Goal: Information Seeking & Learning: Find contact information

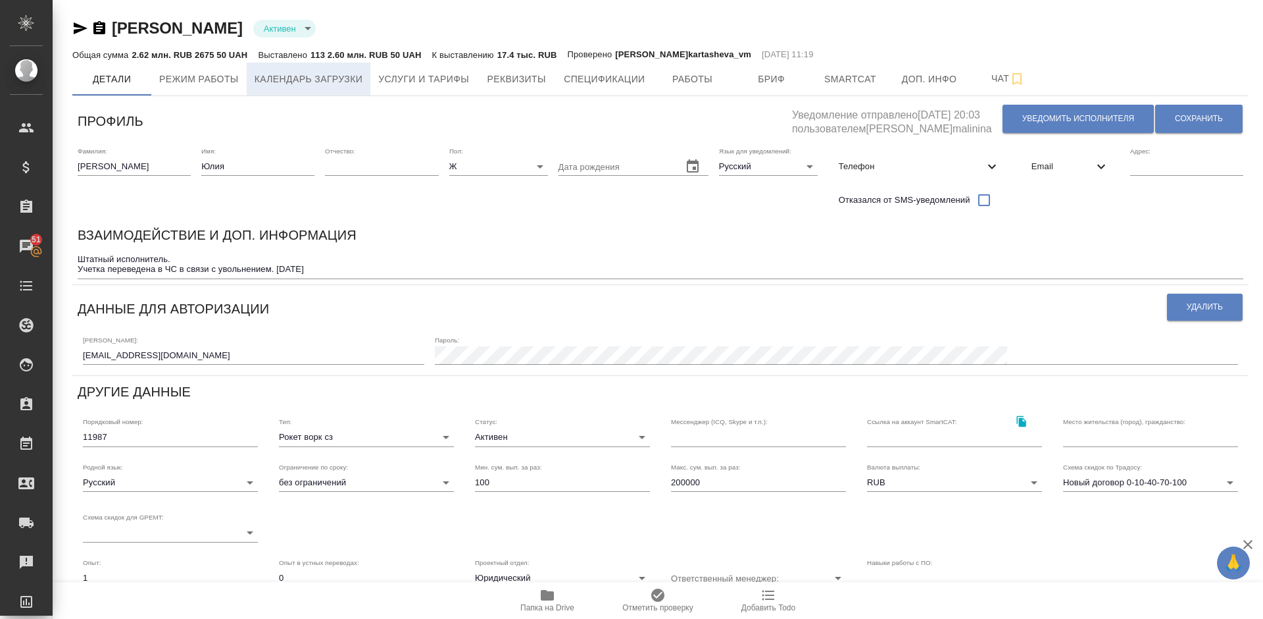
click at [343, 84] on span "Календарь загрузки" at bounding box center [309, 79] width 109 height 16
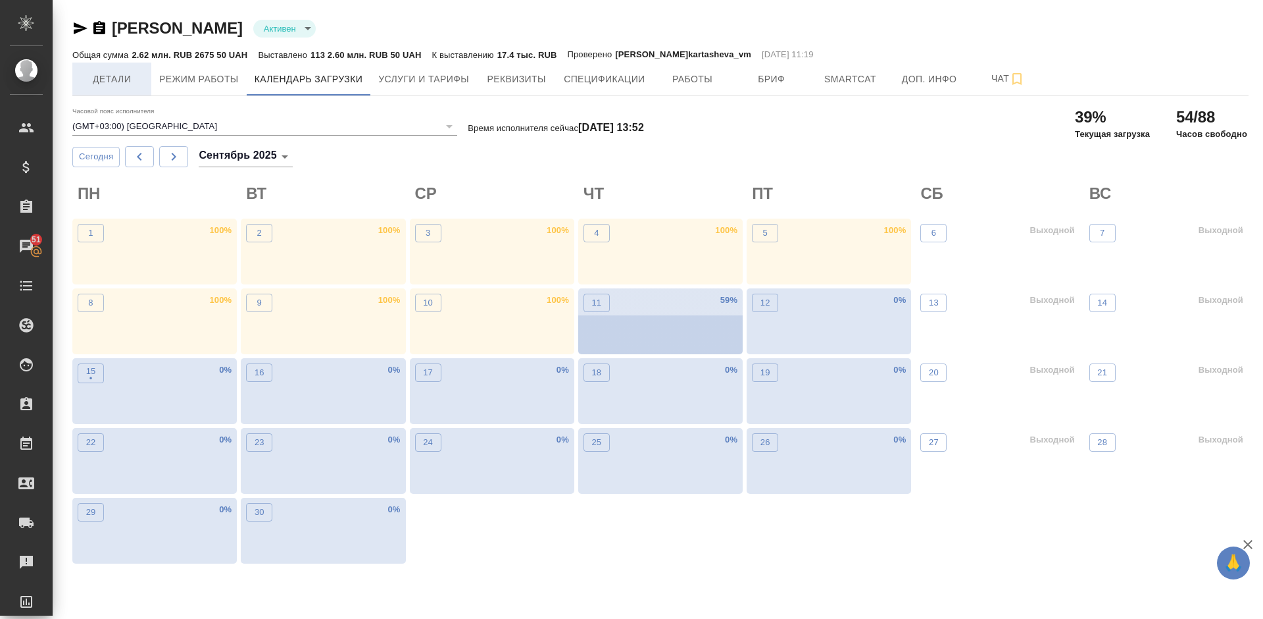
click at [134, 86] on span "Детали" at bounding box center [111, 79] width 63 height 16
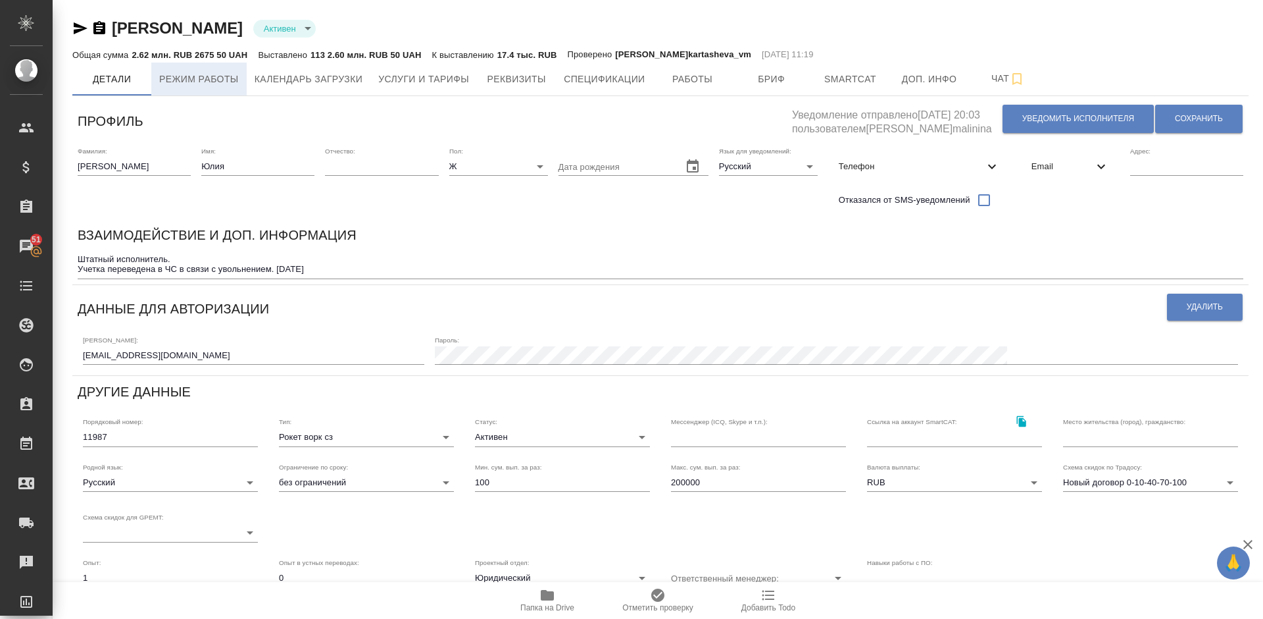
click at [212, 73] on span "Режим работы" at bounding box center [199, 79] width 80 height 16
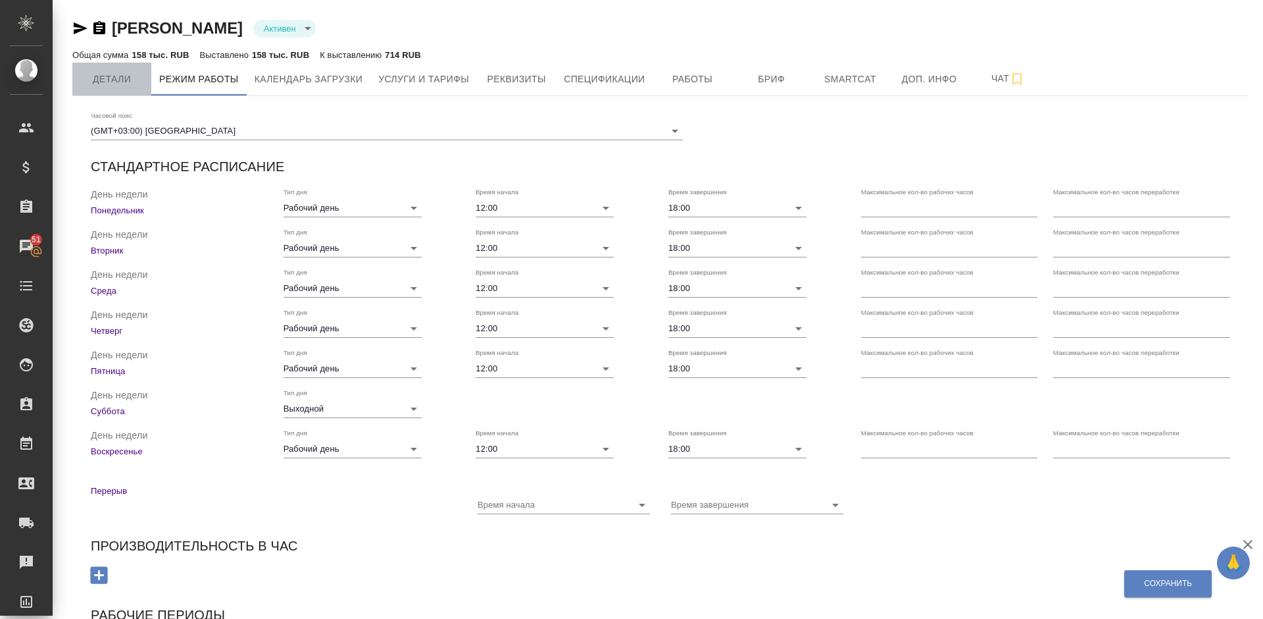
click at [119, 74] on span "Детали" at bounding box center [111, 79] width 63 height 16
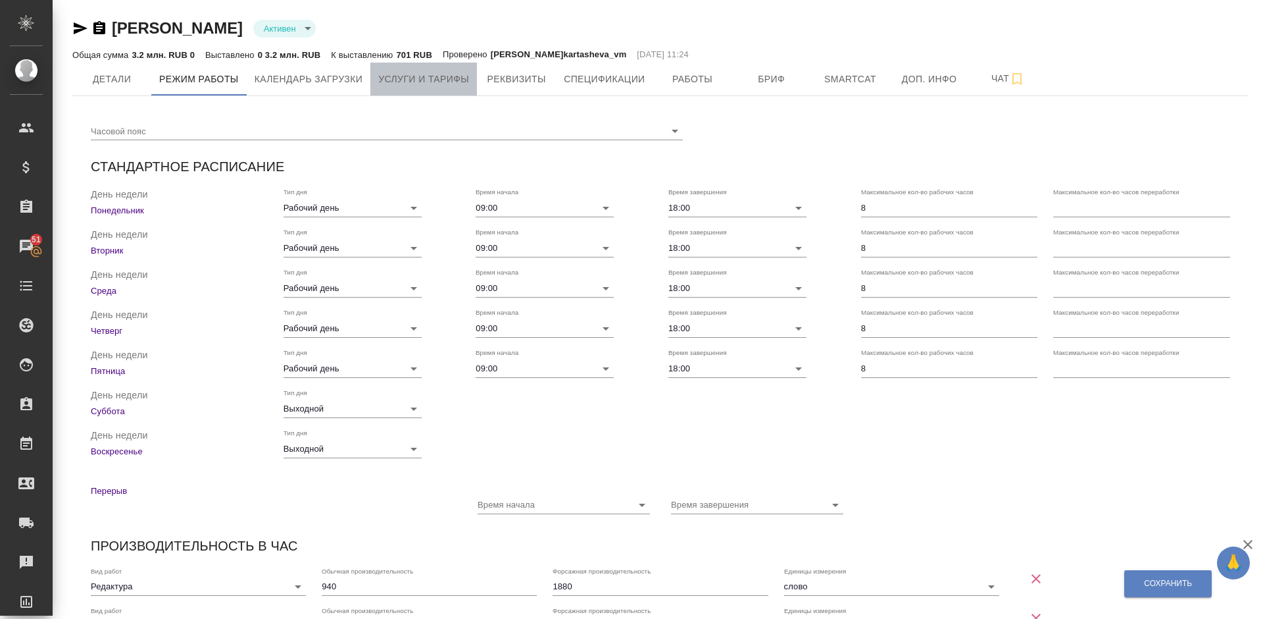
click at [384, 80] on span "Услуги и тарифы" at bounding box center [423, 79] width 91 height 16
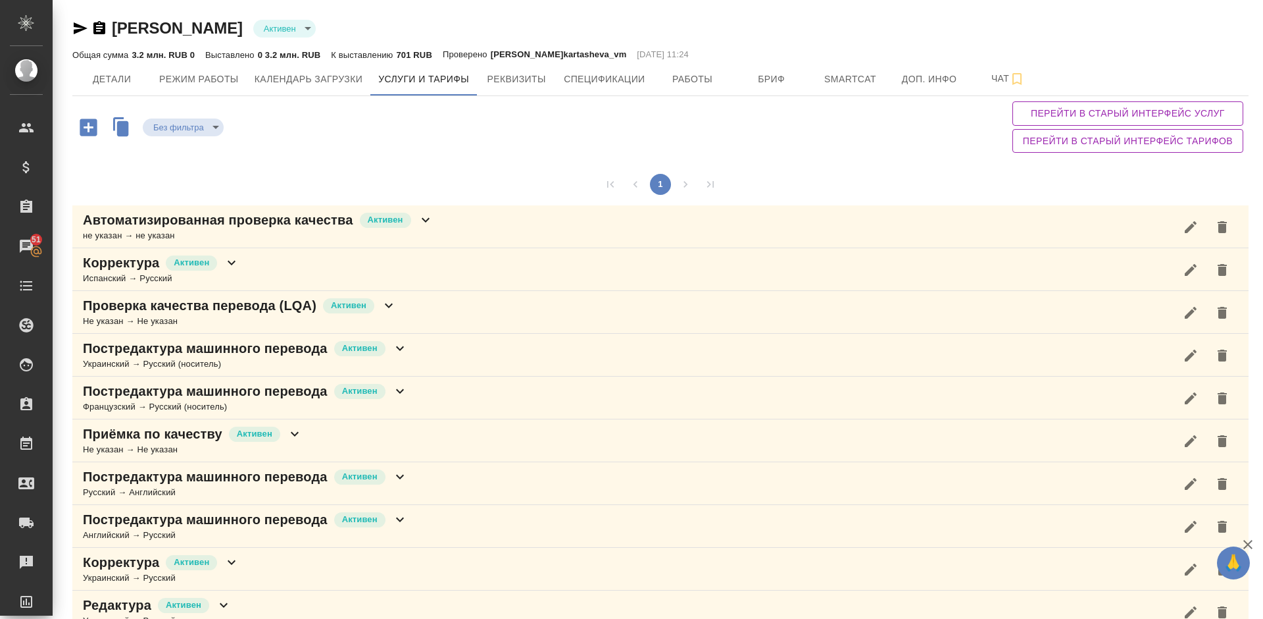
click at [511, 151] on div "Без фильтра no filters Перейти в старый интерфейс услуг Перейти в старый интерф…" at bounding box center [660, 127] width 1177 height 62
click at [301, 80] on span "Календарь загрузки" at bounding box center [309, 79] width 109 height 16
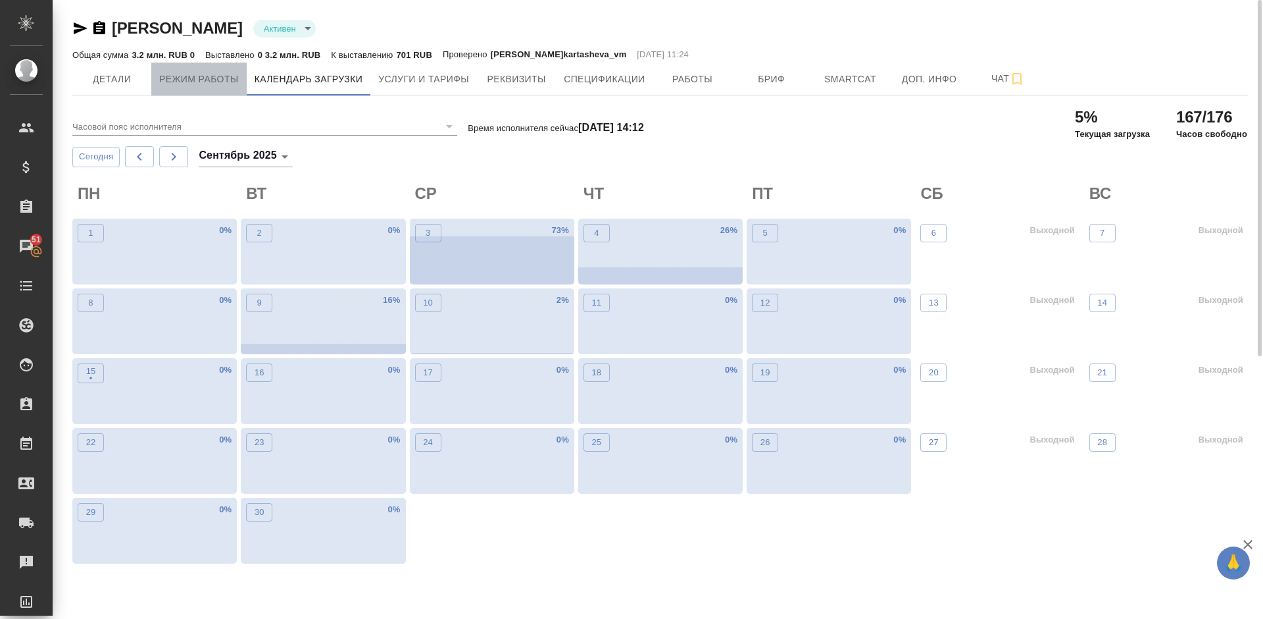
click at [215, 84] on span "Режим работы" at bounding box center [199, 79] width 80 height 16
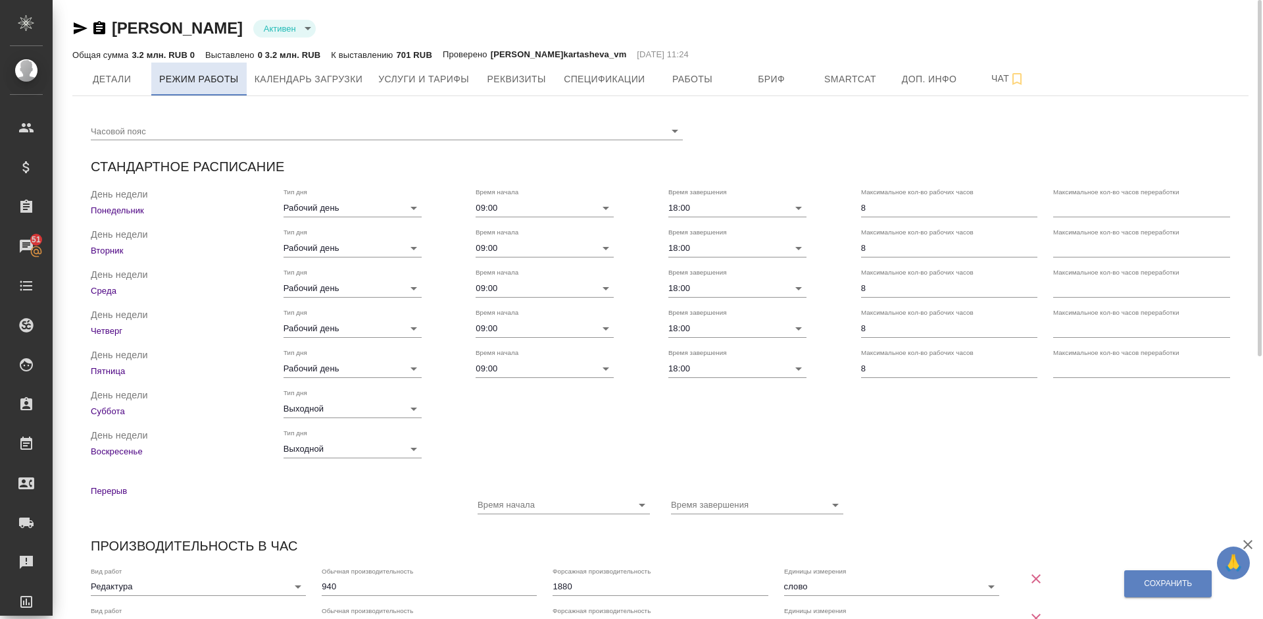
checkbox input "true"
click at [126, 77] on span "Детали" at bounding box center [111, 79] width 63 height 16
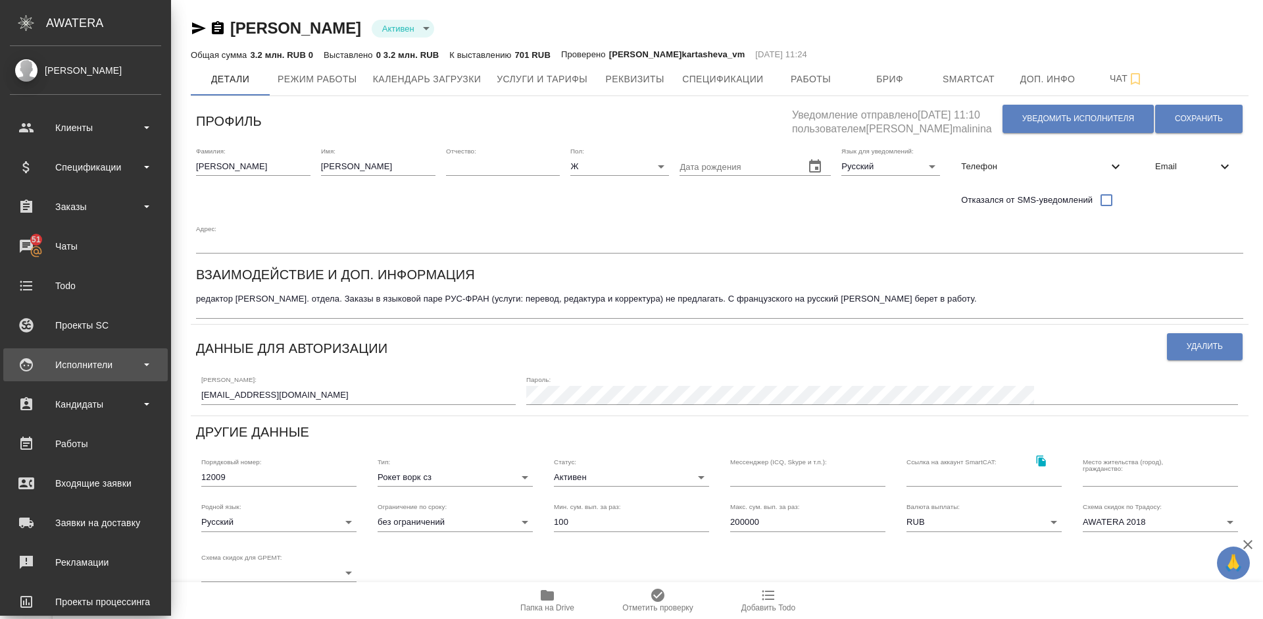
click at [95, 373] on div "Исполнители" at bounding box center [85, 365] width 151 height 20
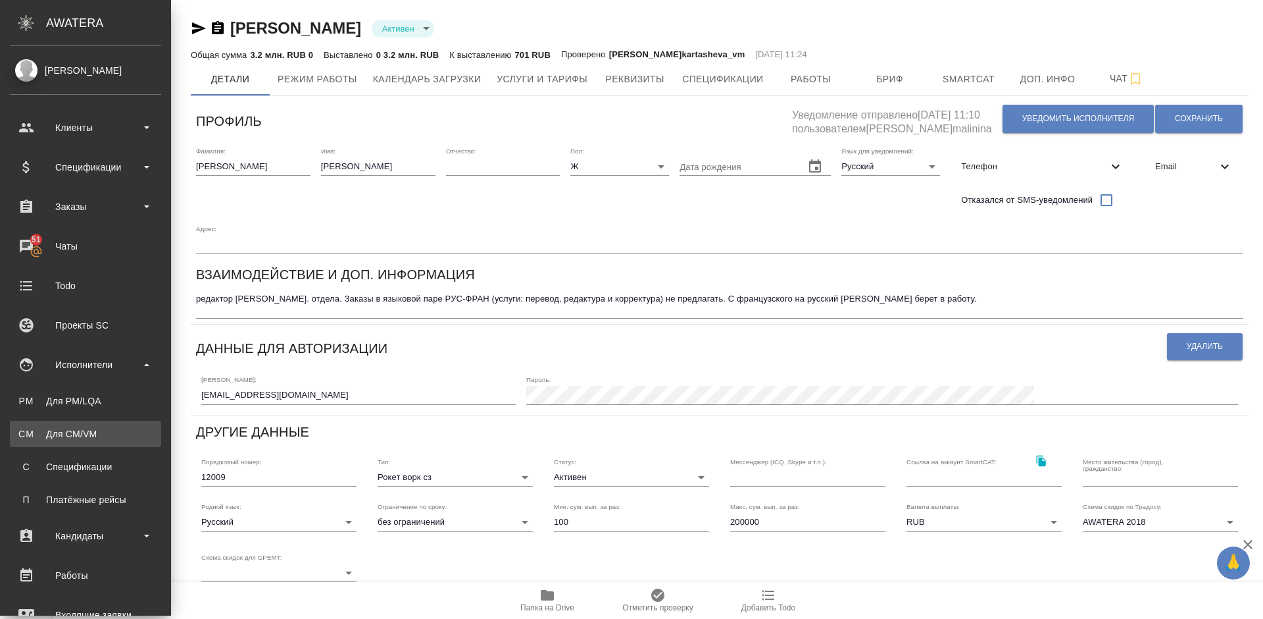
click at [100, 444] on link "CM Для CM/VM" at bounding box center [85, 434] width 151 height 26
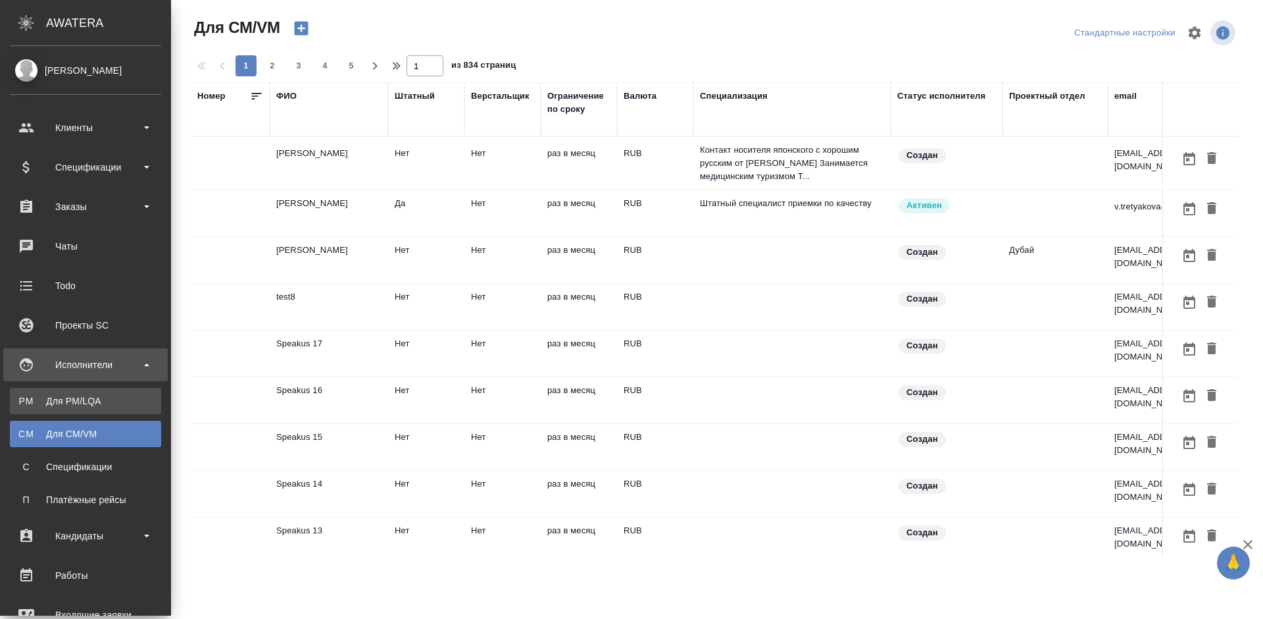
click at [60, 397] on div "Для PM/LQA" at bounding box center [85, 400] width 138 height 13
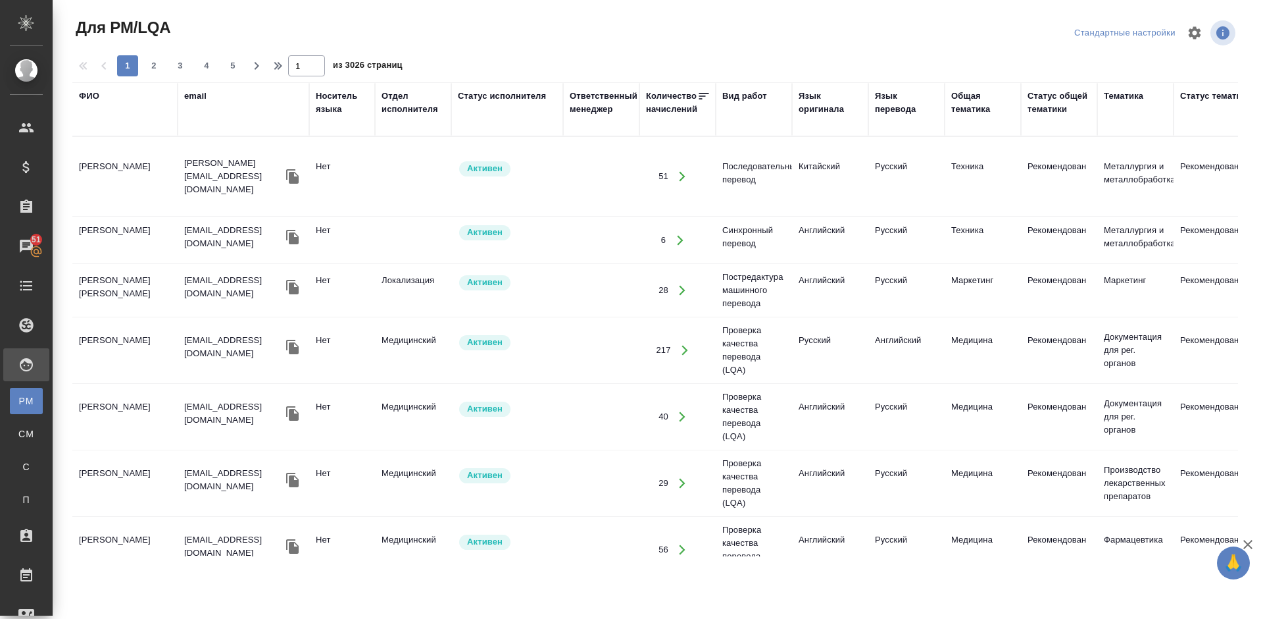
click at [823, 111] on div "Язык оригинала" at bounding box center [830, 102] width 63 height 26
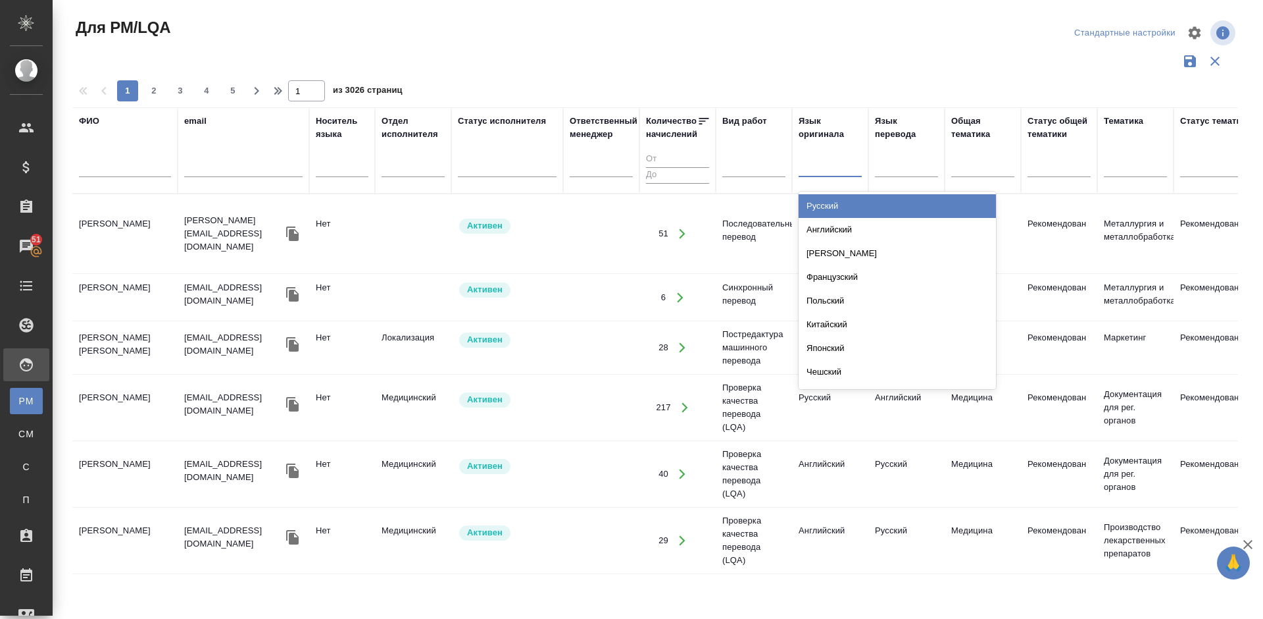
click at [824, 170] on div at bounding box center [830, 164] width 63 height 19
type input "анг"
click at [842, 201] on div "Английский" at bounding box center [897, 206] width 197 height 24
click at [909, 165] on div at bounding box center [906, 164] width 63 height 19
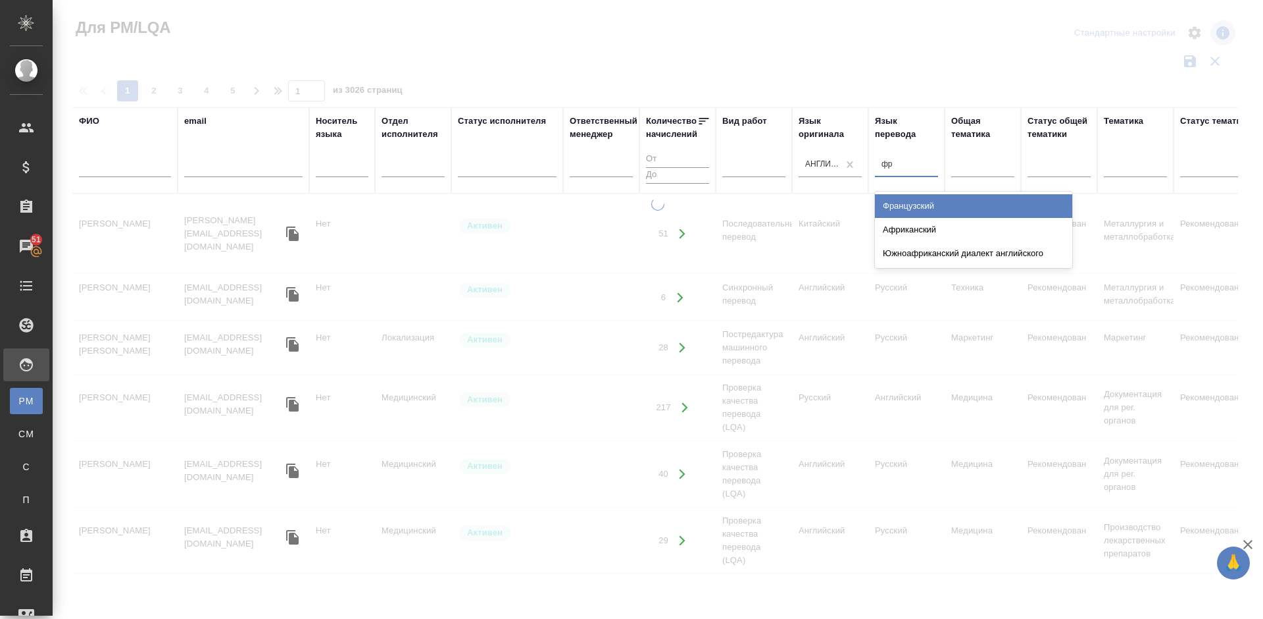
type input "фра"
click at [913, 202] on div "Французский" at bounding box center [973, 206] width 197 height 24
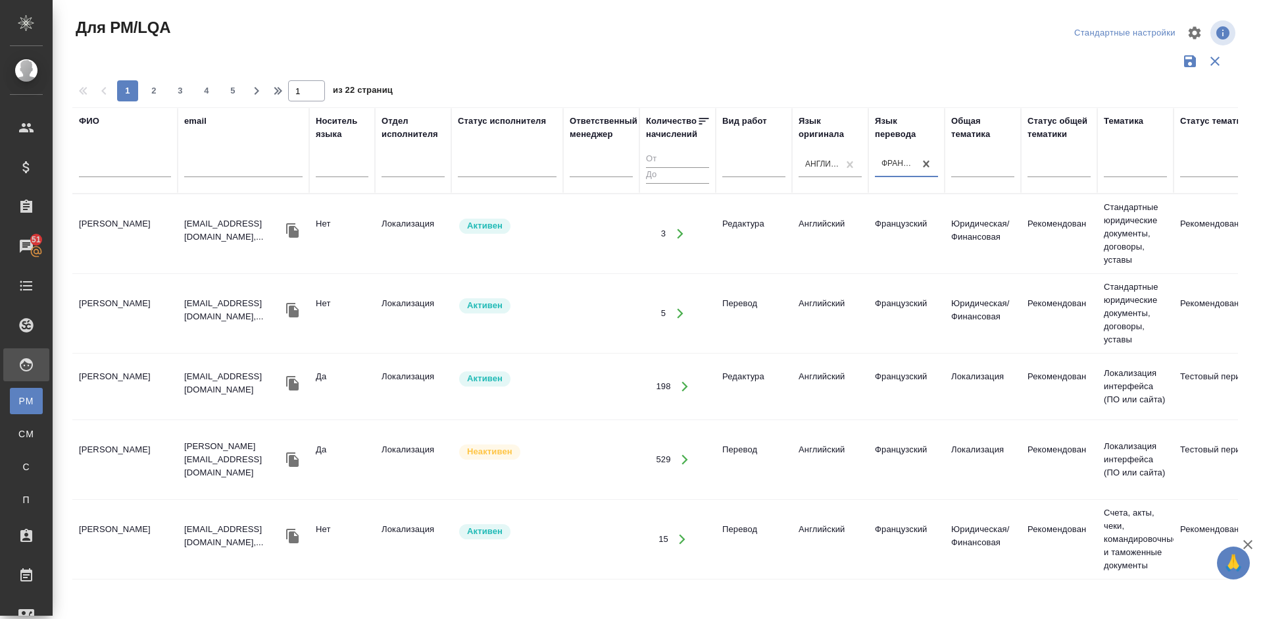
click at [109, 489] on tr "Mathieu Annie Annie.mathieu@neuf.fr Да Локализация Неактивен 529 Перевод Англий…" at bounding box center [1118, 460] width 2093 height 80
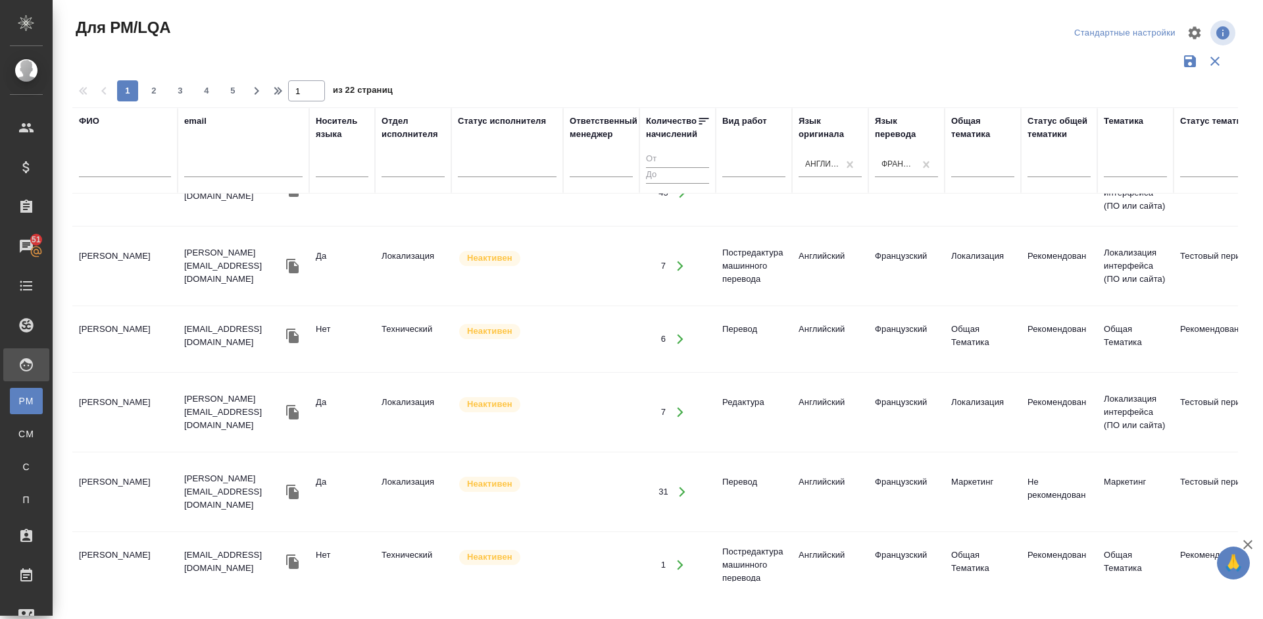
scroll to position [492, 0]
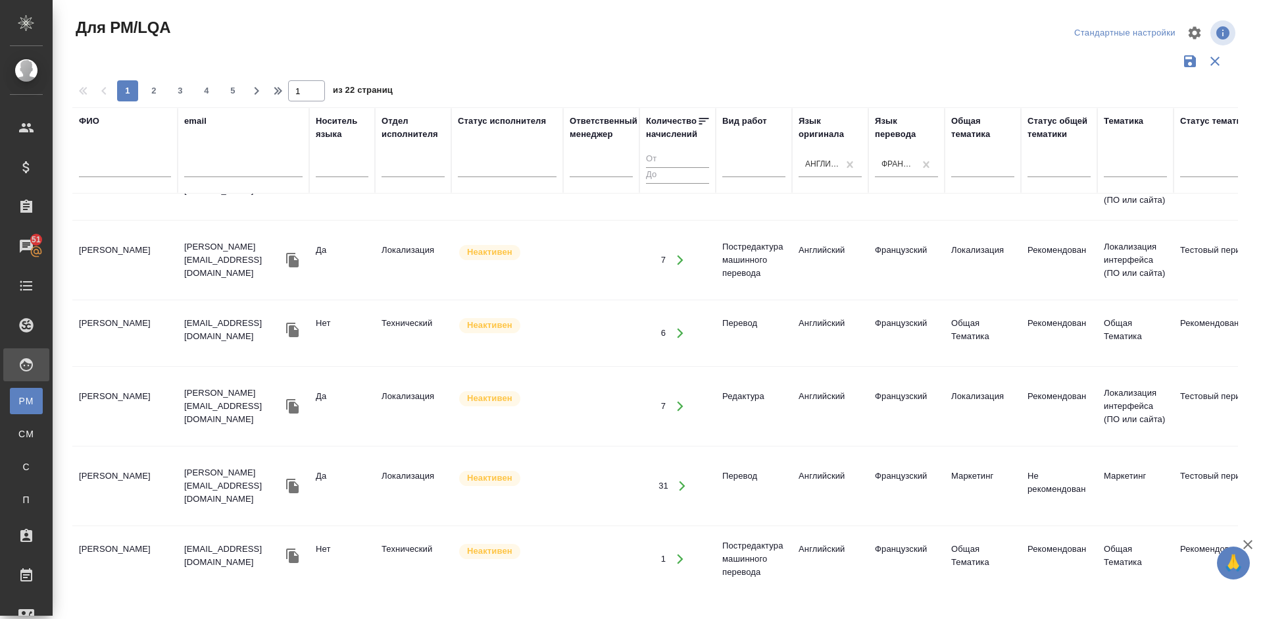
click at [143, 342] on td "Жданова Любовь" at bounding box center [124, 333] width 105 height 46
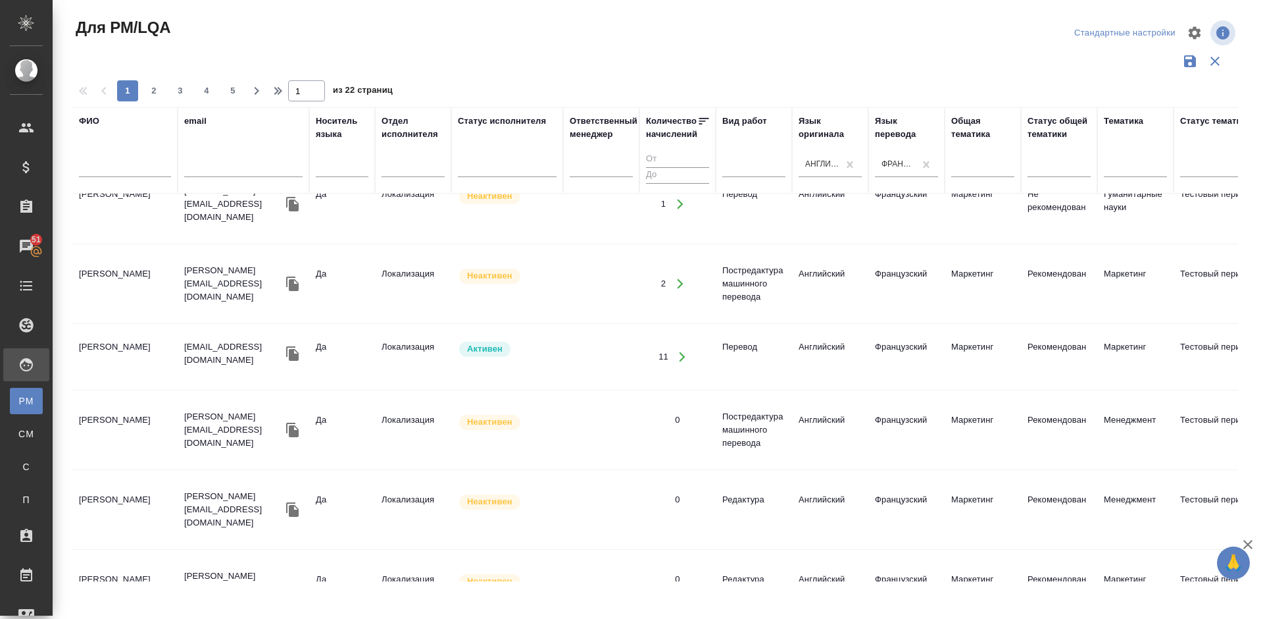
scroll to position [1156, 0]
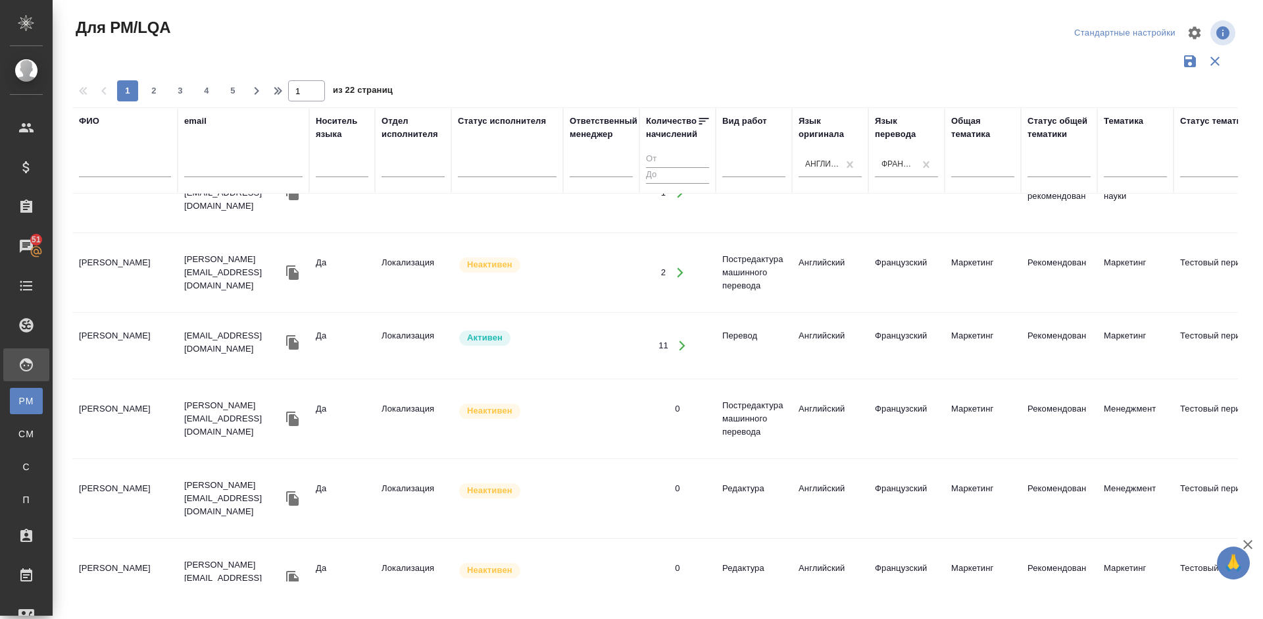
click at [145, 363] on td "Grandjean Magali" at bounding box center [124, 345] width 105 height 46
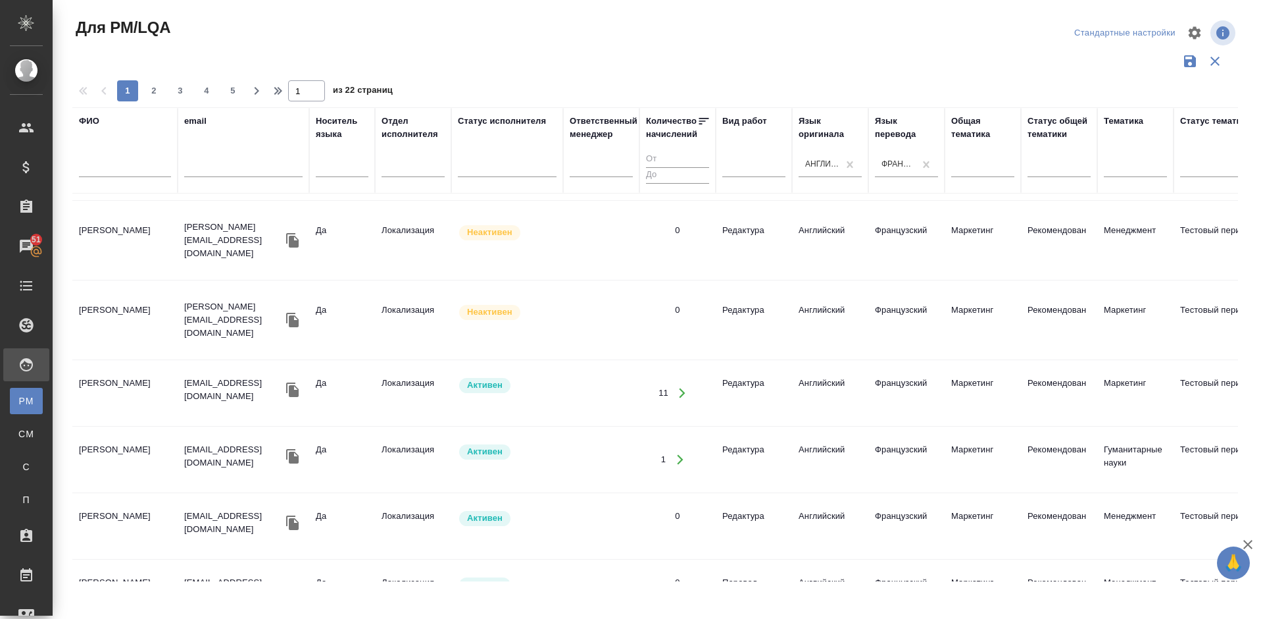
scroll to position [1469, 0]
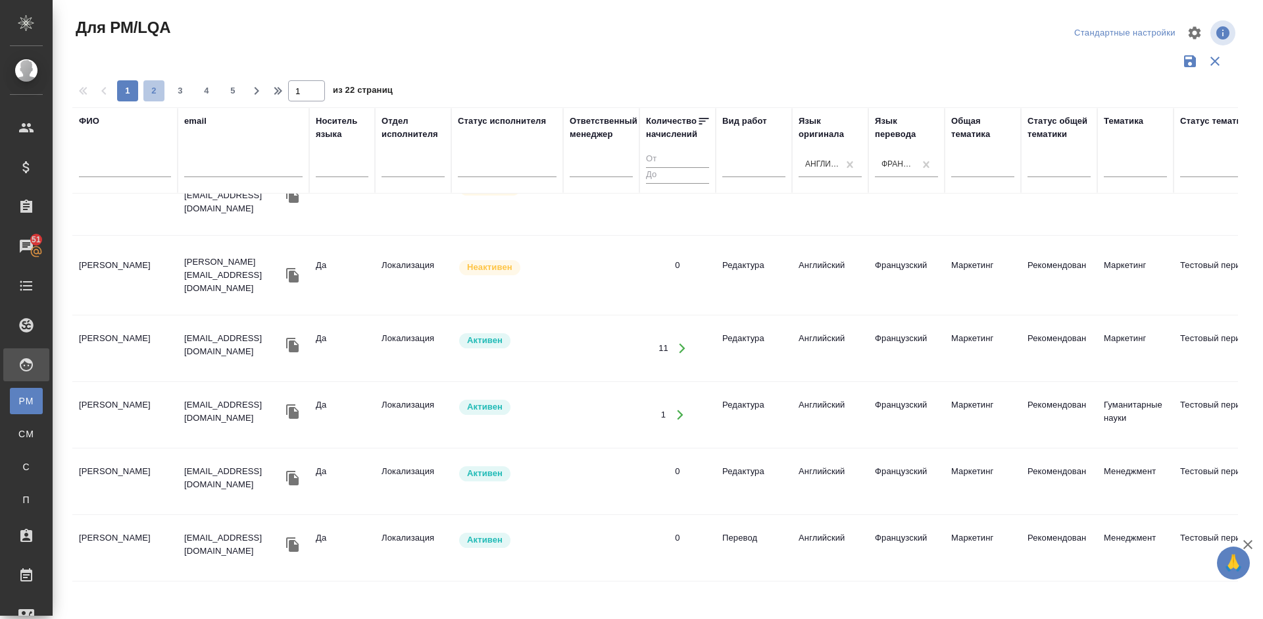
click at [160, 95] on span "2" at bounding box center [153, 90] width 21 height 13
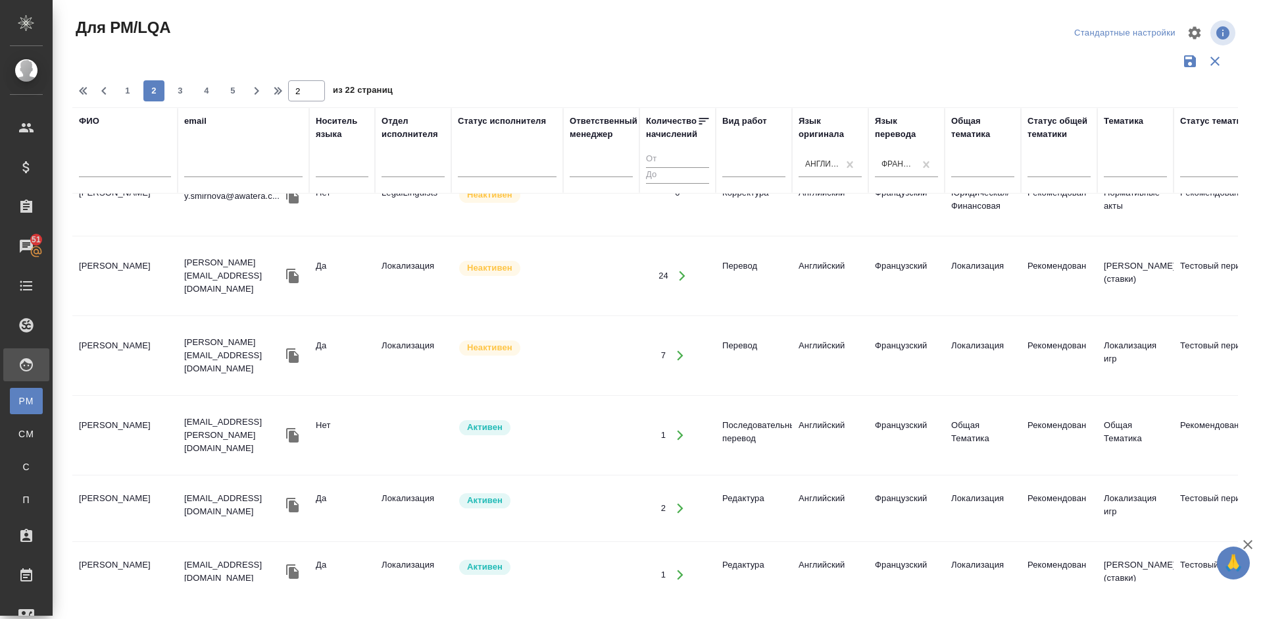
scroll to position [694, 0]
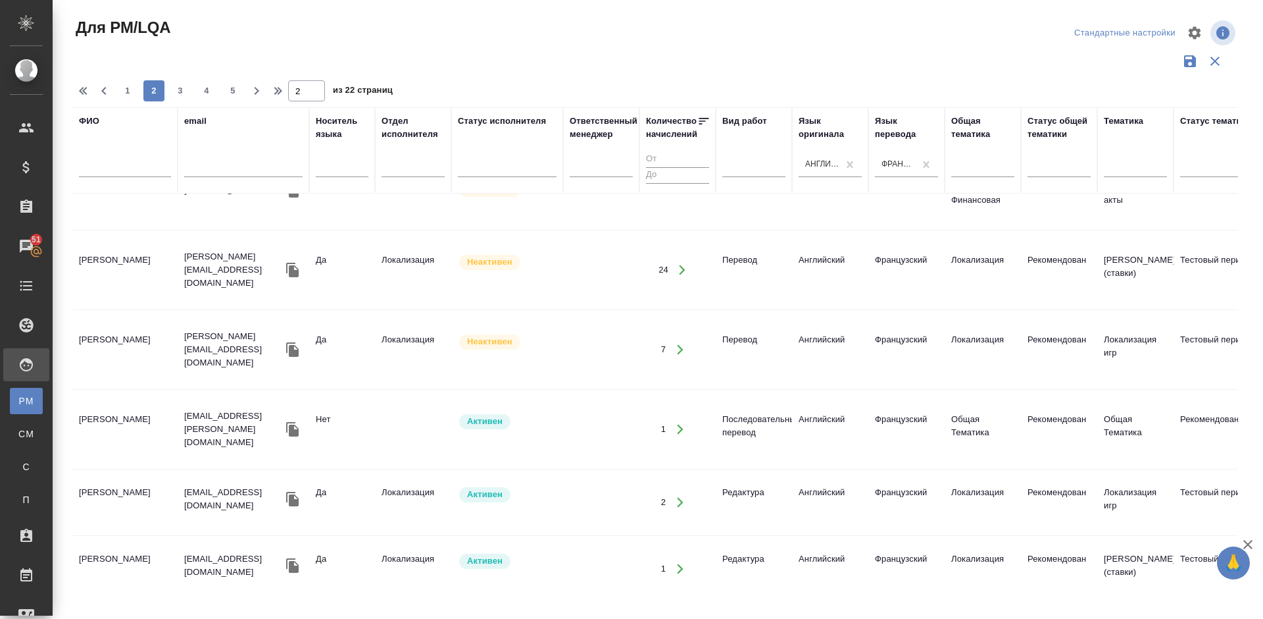
click at [152, 429] on td "Матвеева Ирина Николаевна" at bounding box center [124, 429] width 105 height 46
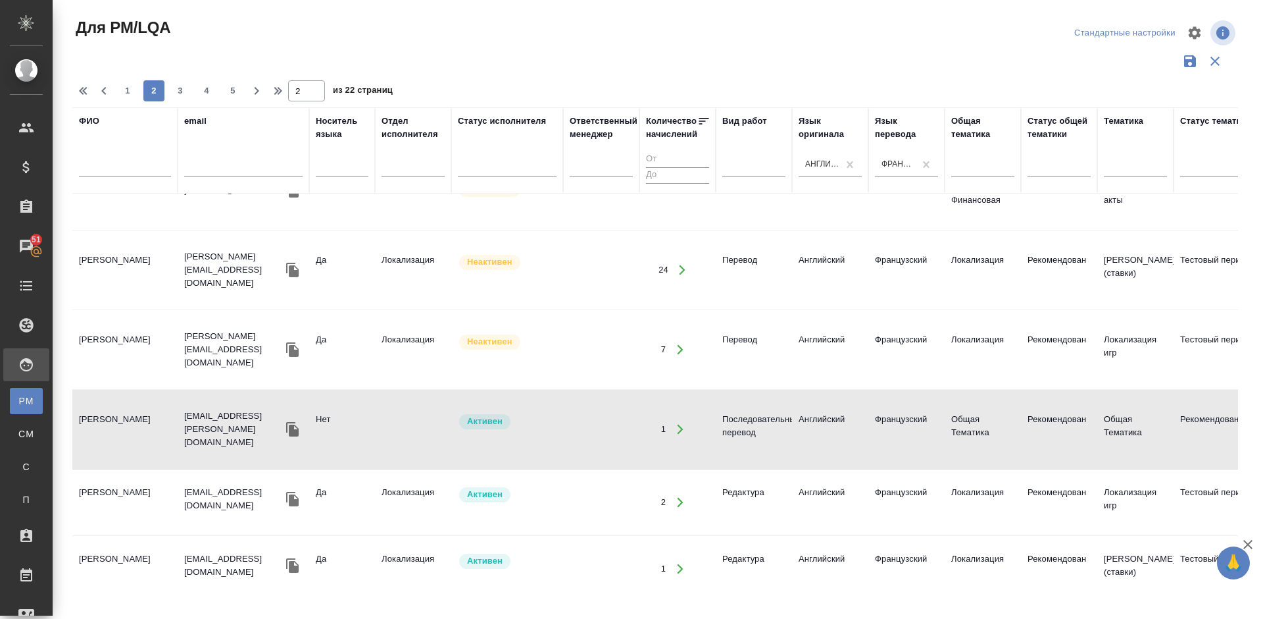
click at [152, 431] on td "Матвеева Ирина Николаевна" at bounding box center [124, 429] width 105 height 46
click at [748, 163] on div at bounding box center [754, 164] width 63 height 19
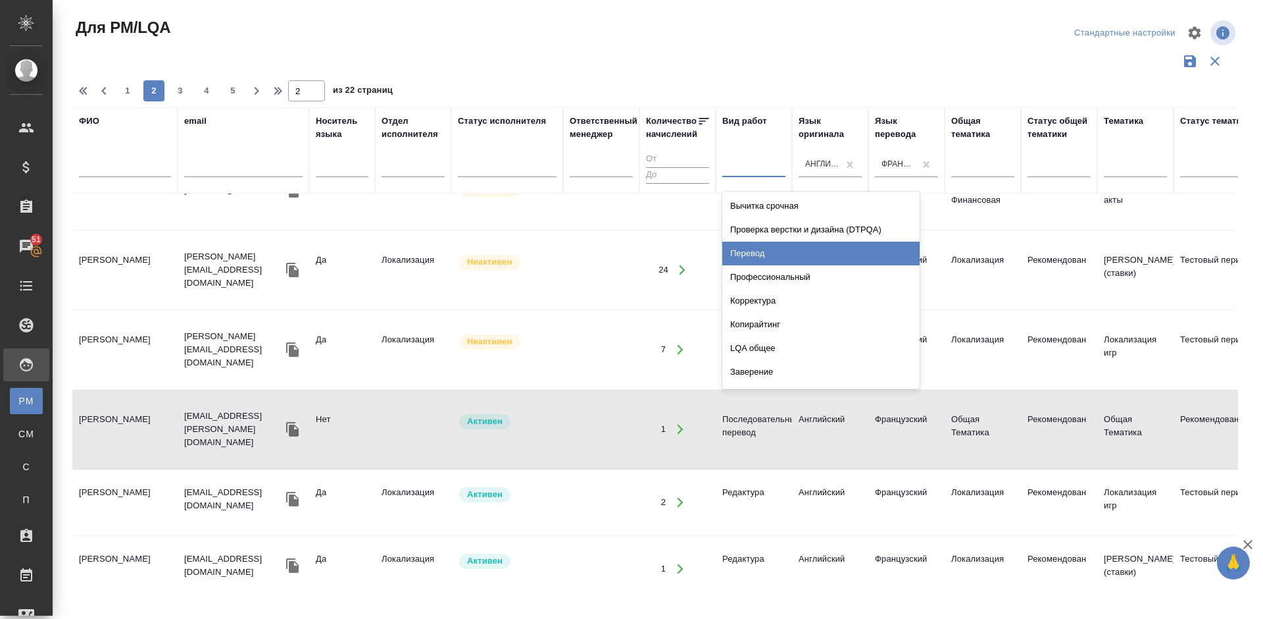
click at [776, 260] on div "Перевод" at bounding box center [821, 254] width 197 height 24
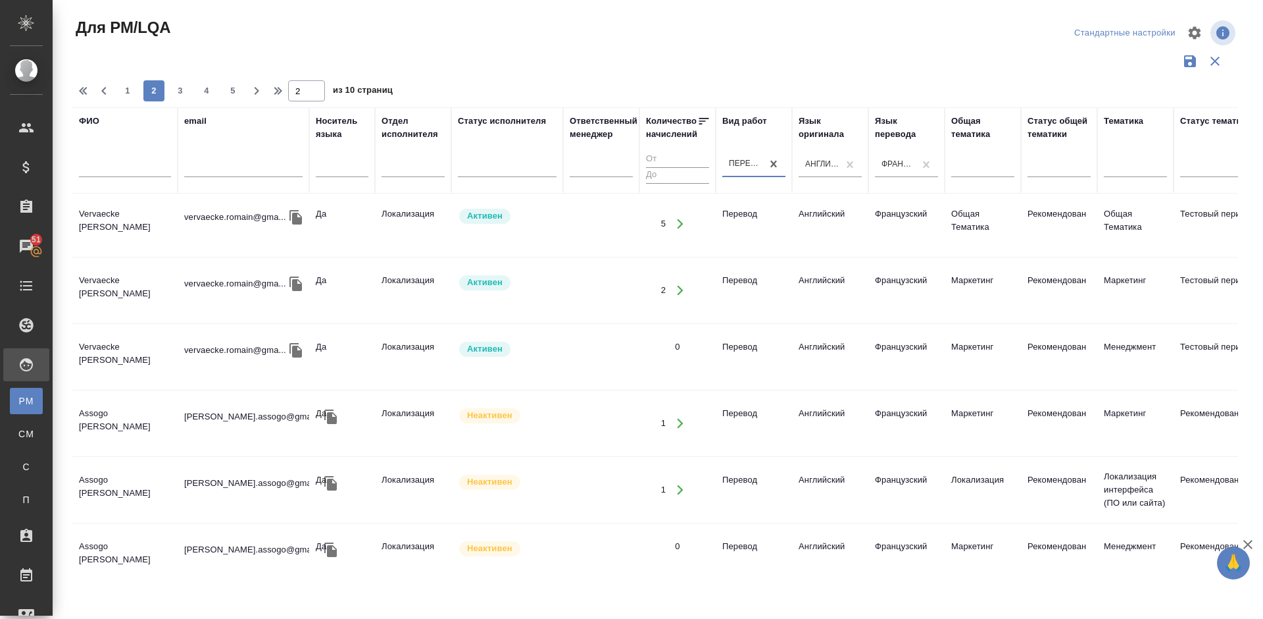
click at [159, 364] on td "Vervaecke Romain" at bounding box center [124, 357] width 105 height 46
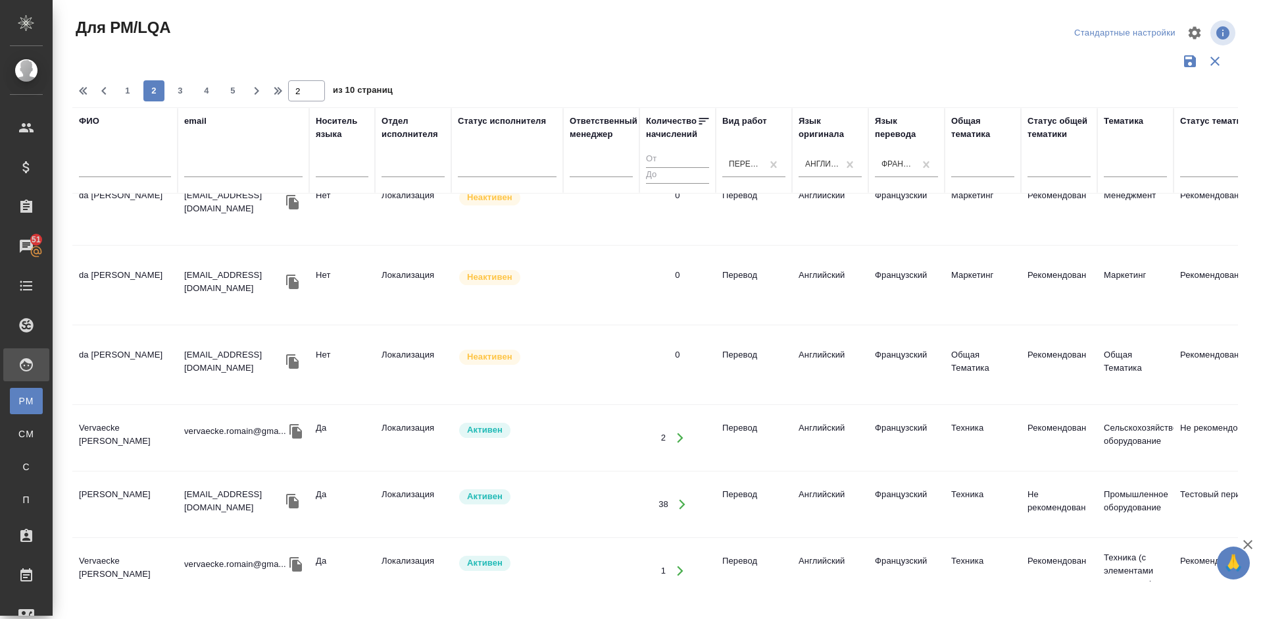
scroll to position [1350, 0]
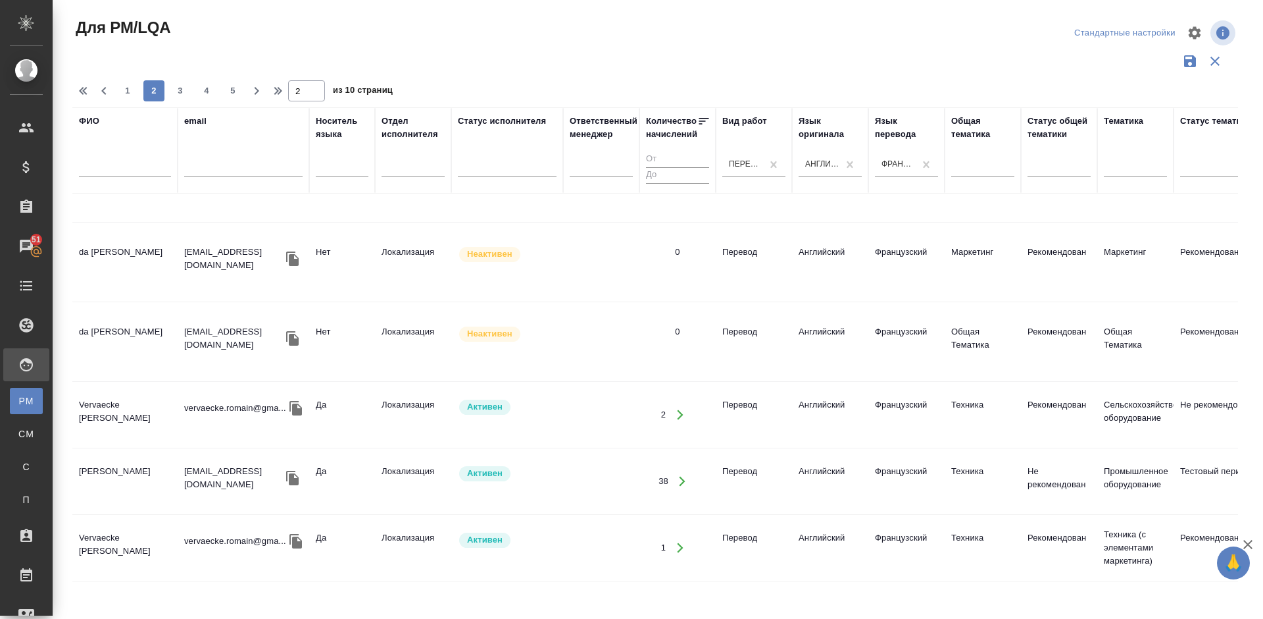
click at [157, 472] on td "Grandjean Magali" at bounding box center [124, 481] width 105 height 46
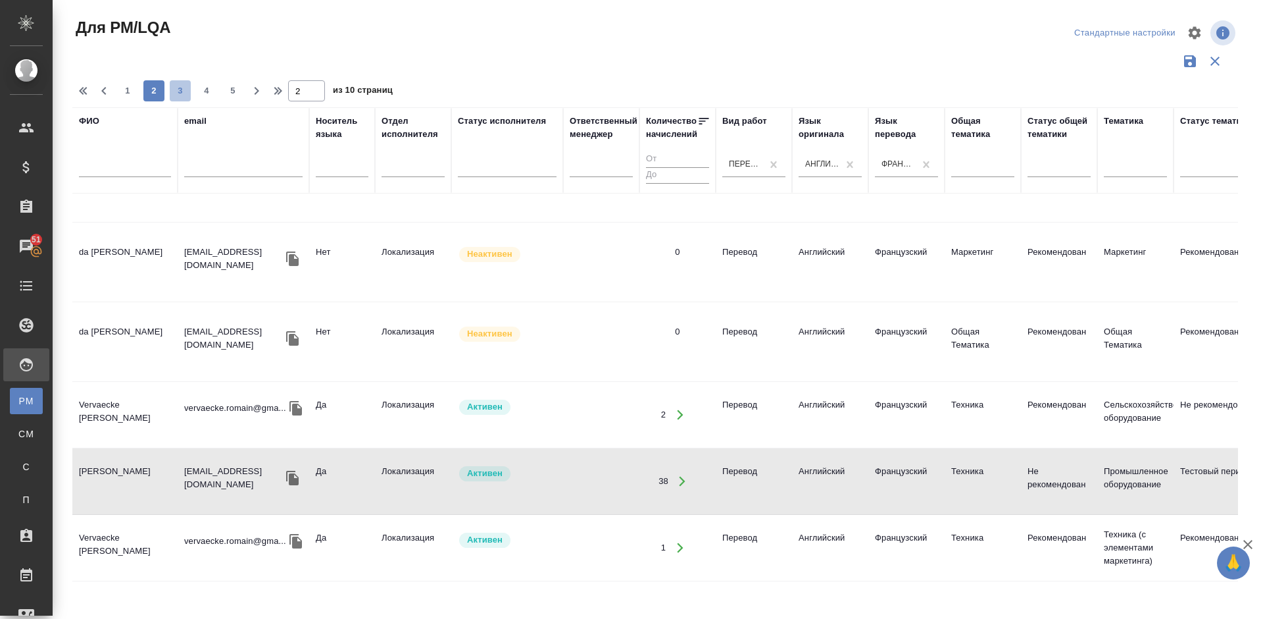
click at [186, 88] on span "3" at bounding box center [180, 90] width 21 height 13
type input "3"
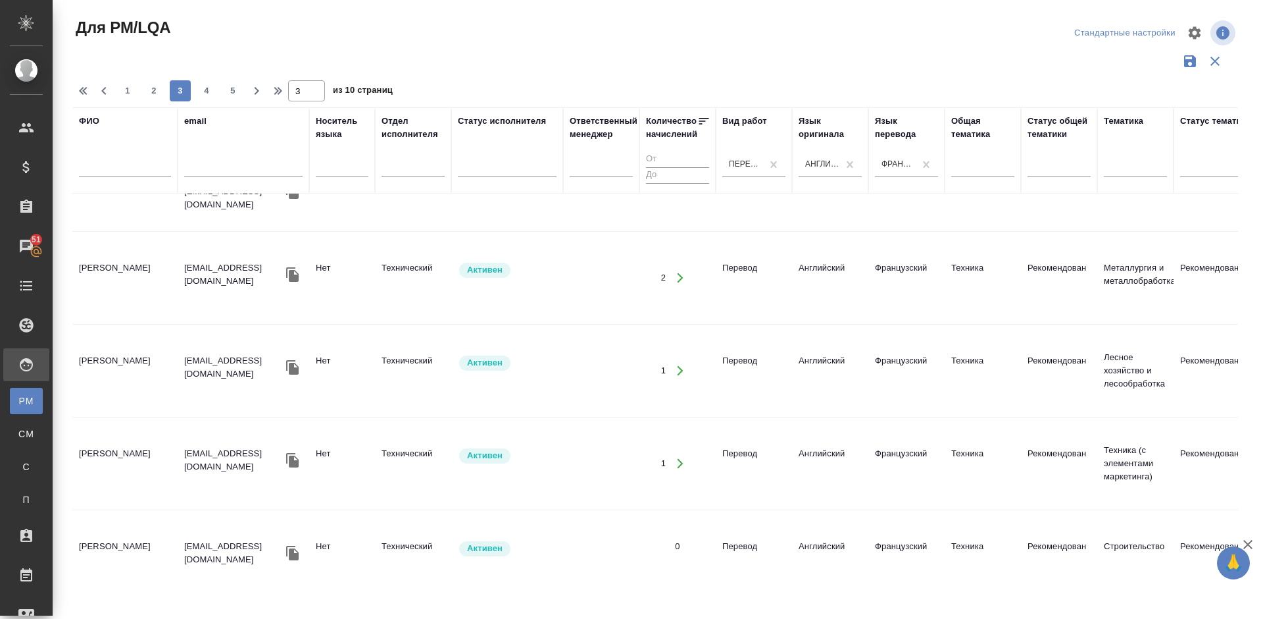
click at [171, 347] on td "Комаров Михаил Анатольевич" at bounding box center [124, 370] width 105 height 46
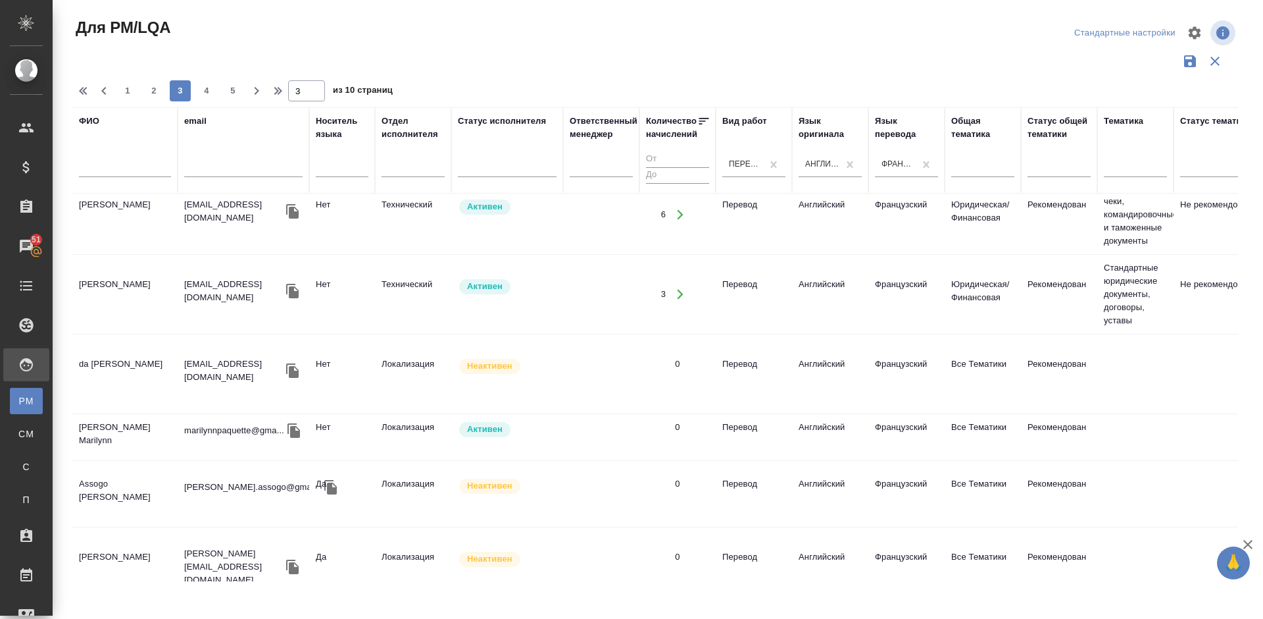
scroll to position [1000, 0]
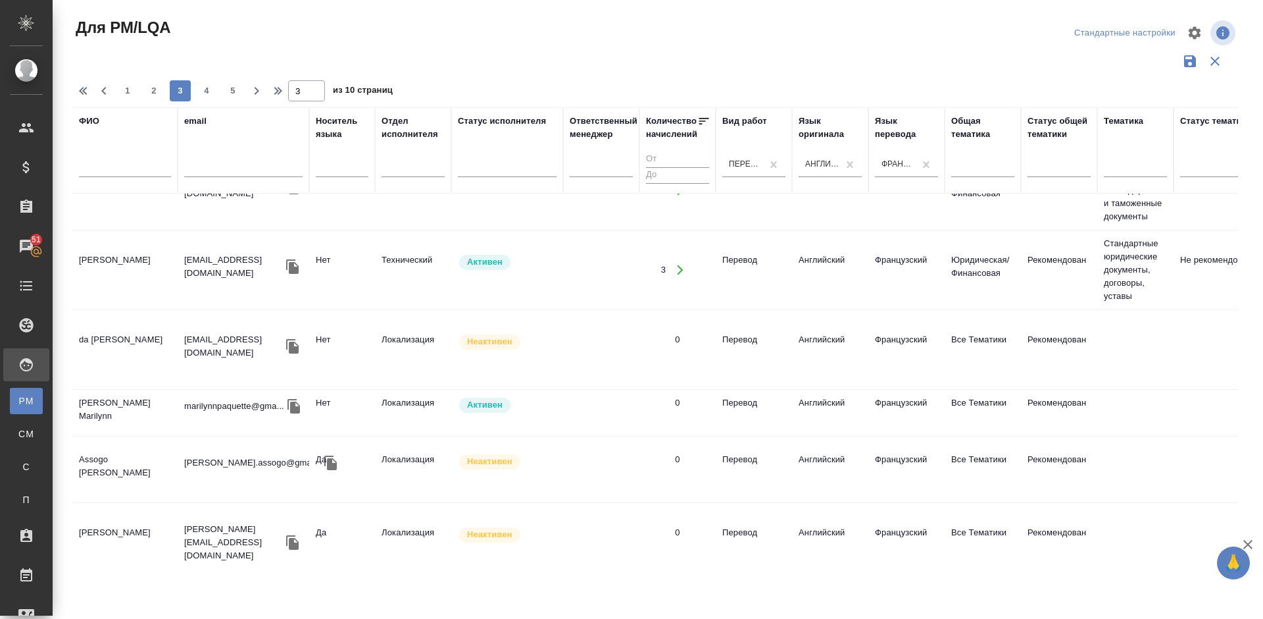
click at [136, 390] on td "[PERSON_NAME] Marilynn" at bounding box center [124, 413] width 105 height 46
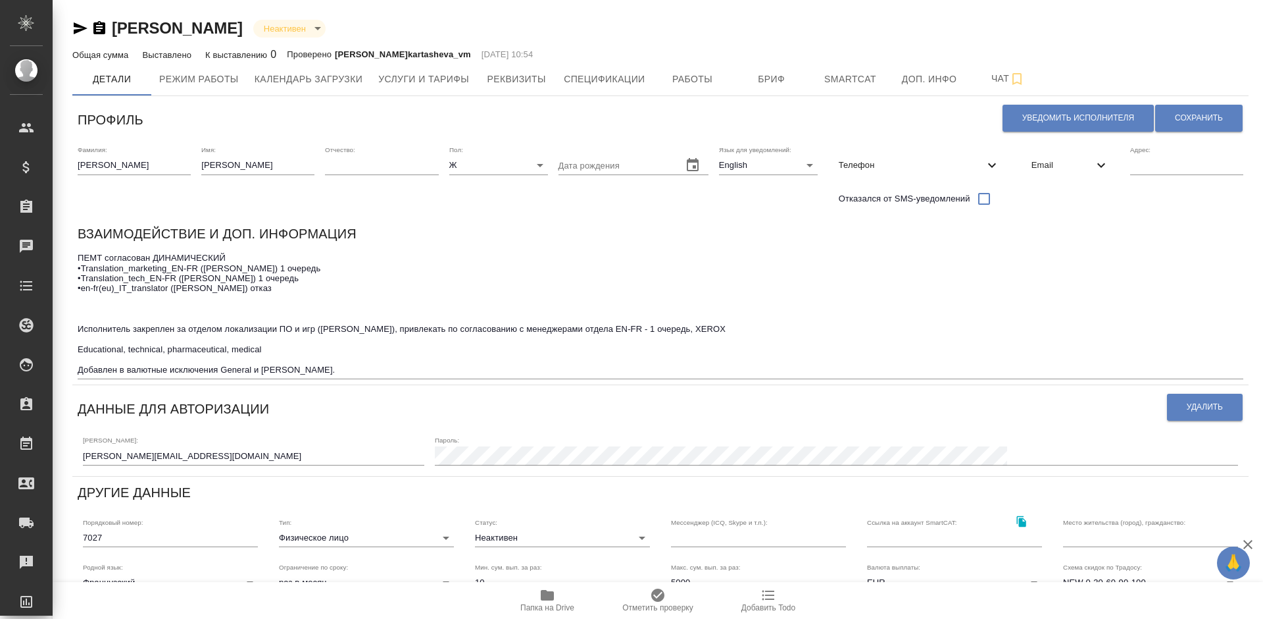
type input "TradosWordFastSmartCATAdobe AcrobatOpenOffice"
click at [428, 78] on span "Услуги и тарифы" at bounding box center [423, 79] width 91 height 16
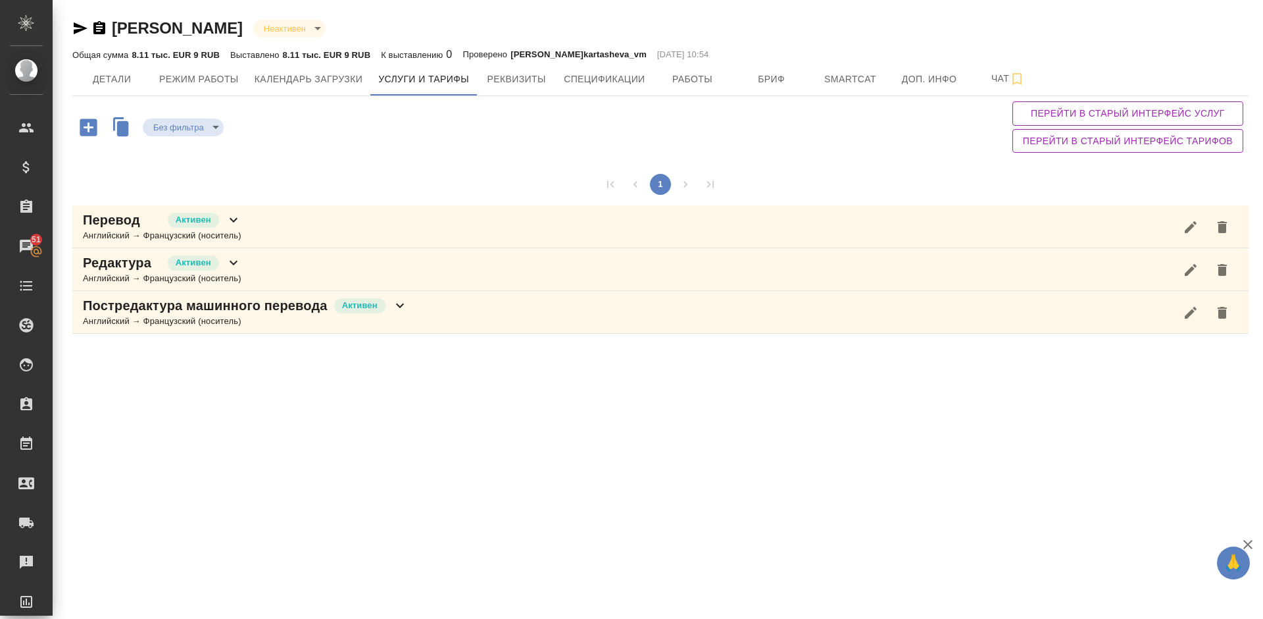
click at [317, 268] on div "Редактура Активен Английский → Французский (носитель)" at bounding box center [660, 269] width 1177 height 43
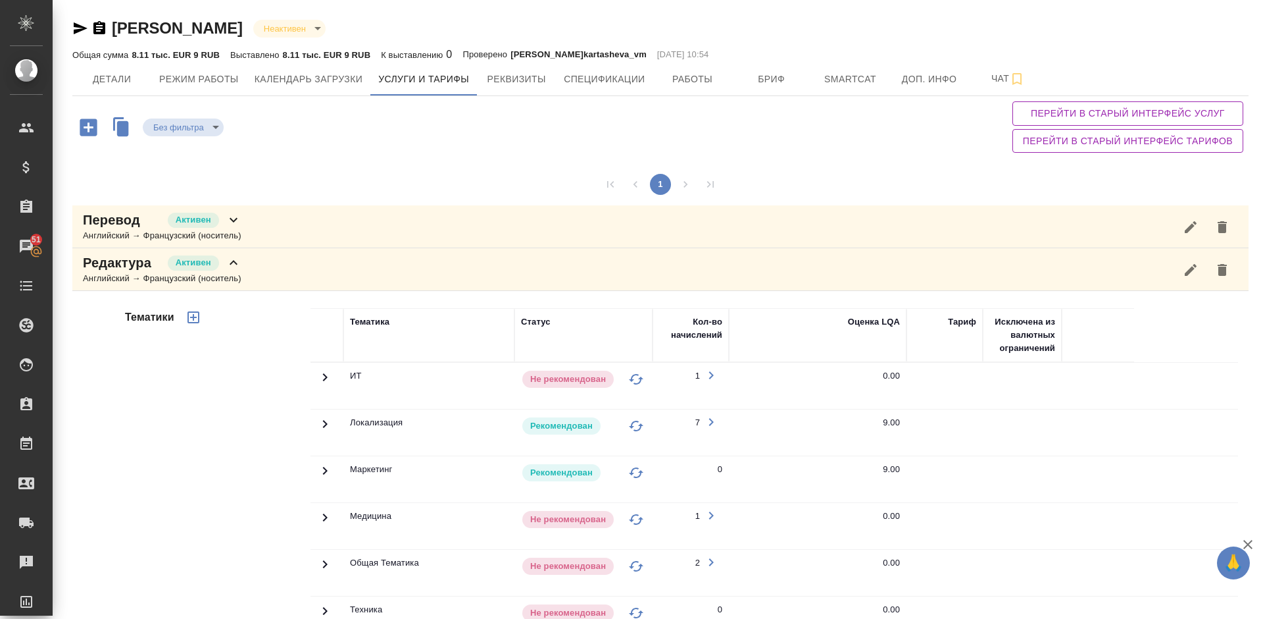
click at [226, 469] on div "Тематики" at bounding box center [216, 519] width 188 height 440
click at [299, 292] on div "Тематики Тематика Статус Кол-во начислений Оценка LQA Тариф Исключена из валютн…" at bounding box center [660, 562] width 1177 height 543
click at [276, 269] on div "Редактура Активен Английский → Французский (носитель)" at bounding box center [660, 269] width 1177 height 43
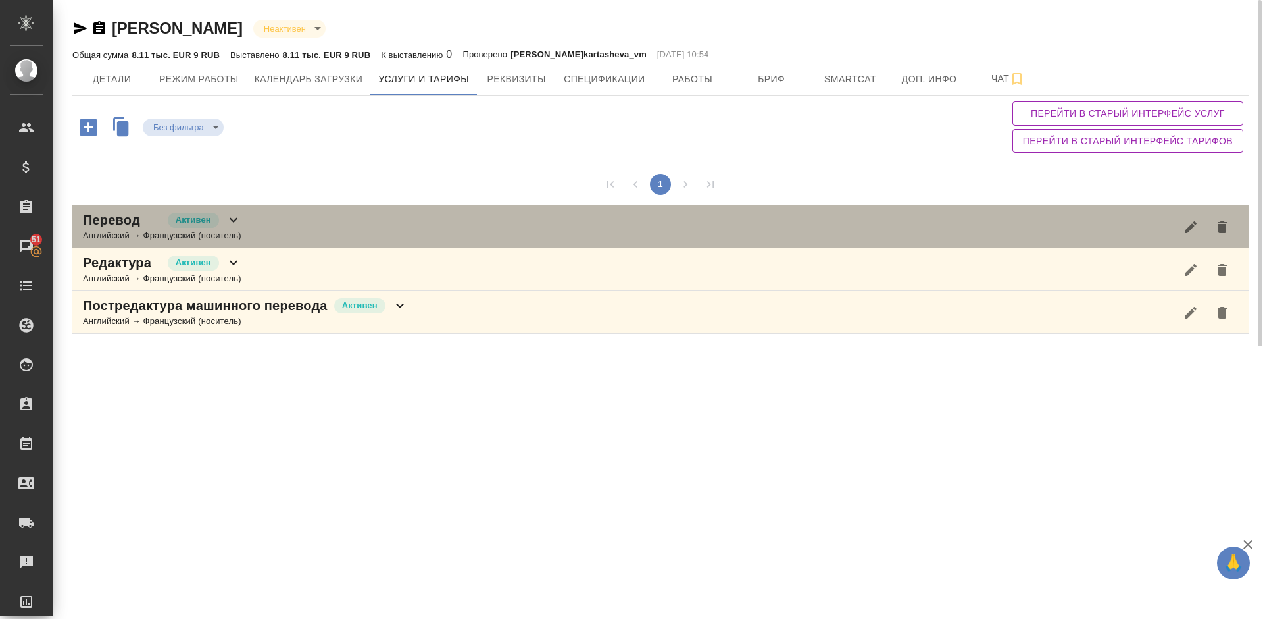
click at [270, 228] on div "Перевод Активен Английский → Французский (носитель)" at bounding box center [660, 226] width 1177 height 43
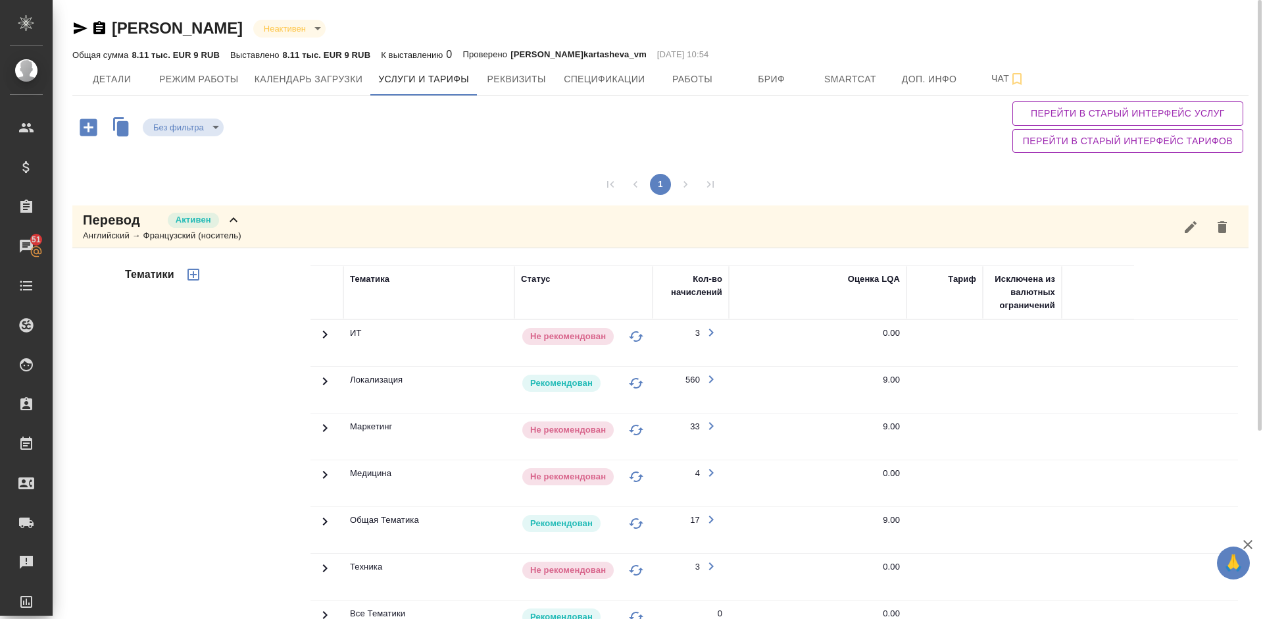
click at [178, 391] on div "Тематики" at bounding box center [216, 476] width 188 height 440
click at [249, 236] on div "Перевод Активен Английский → Французский (носитель)" at bounding box center [660, 226] width 1177 height 43
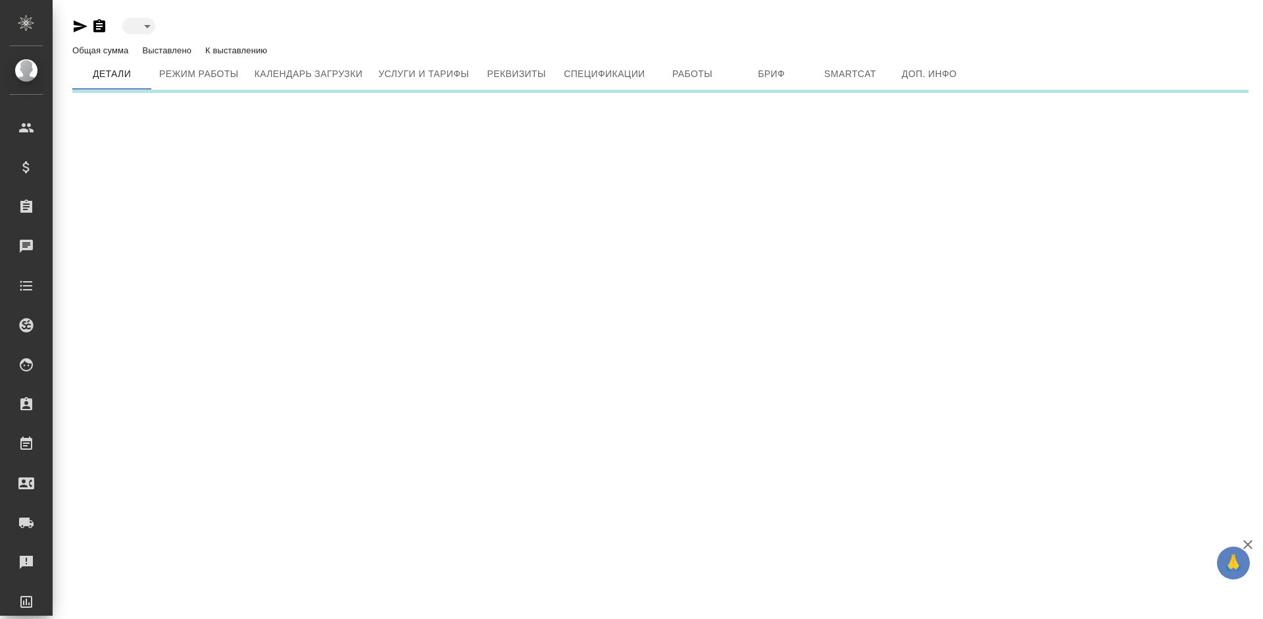
type input "inactive"
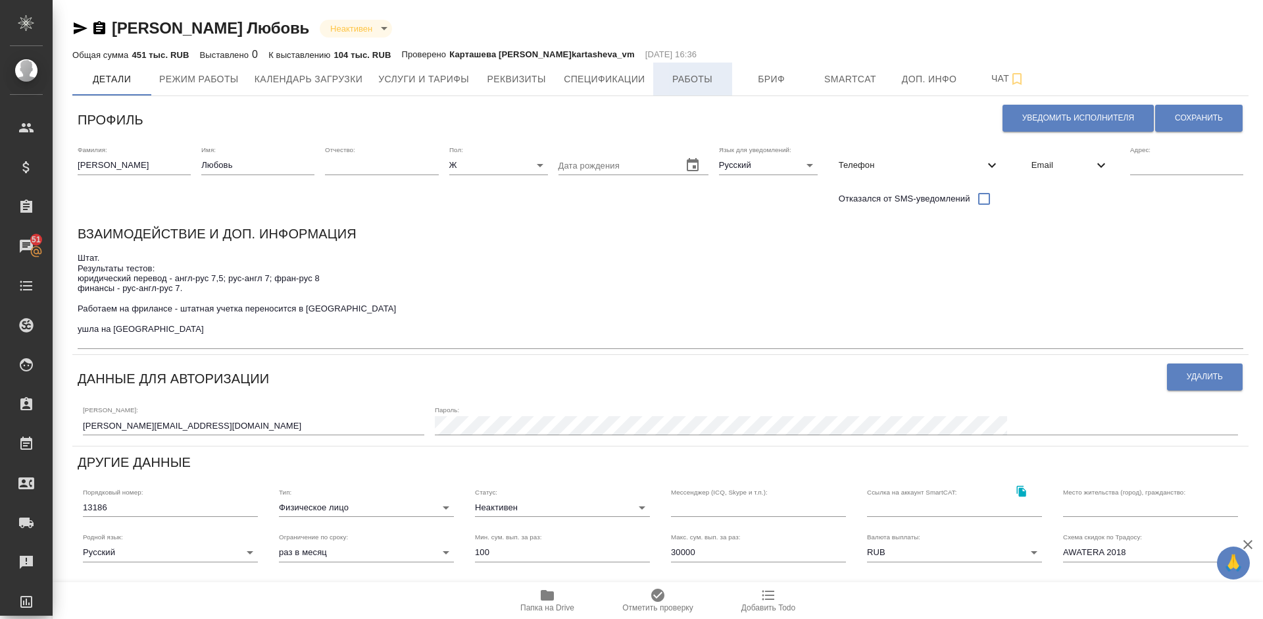
click at [690, 75] on span "Работы" at bounding box center [692, 79] width 63 height 16
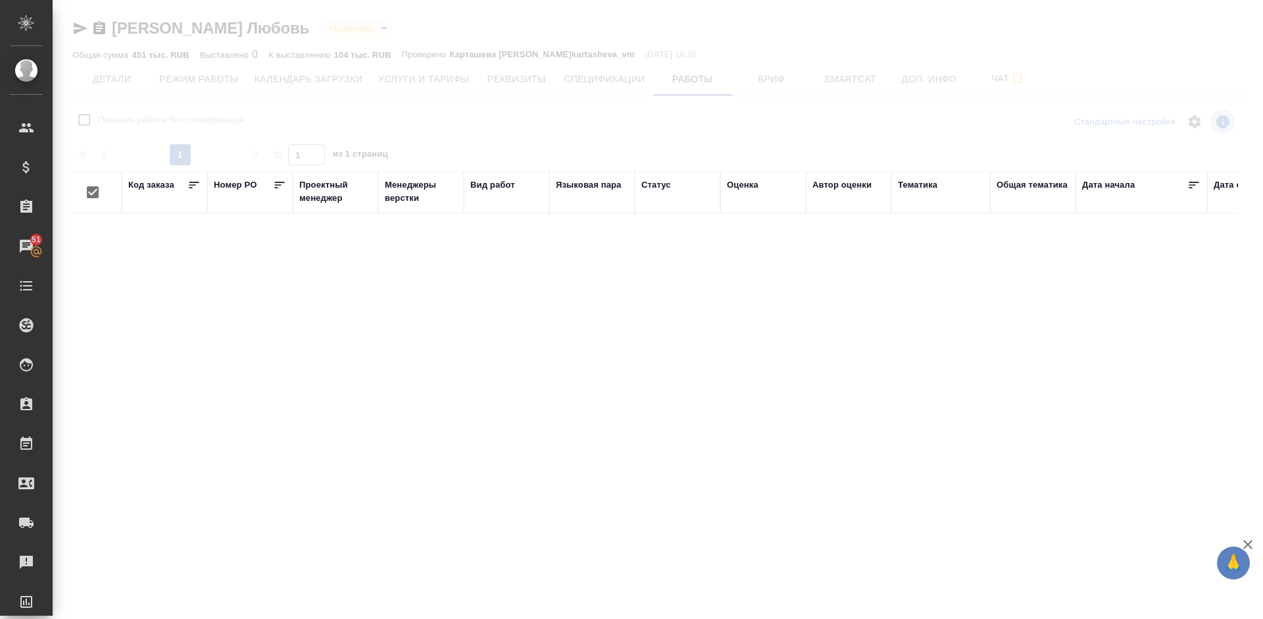
checkbox input "false"
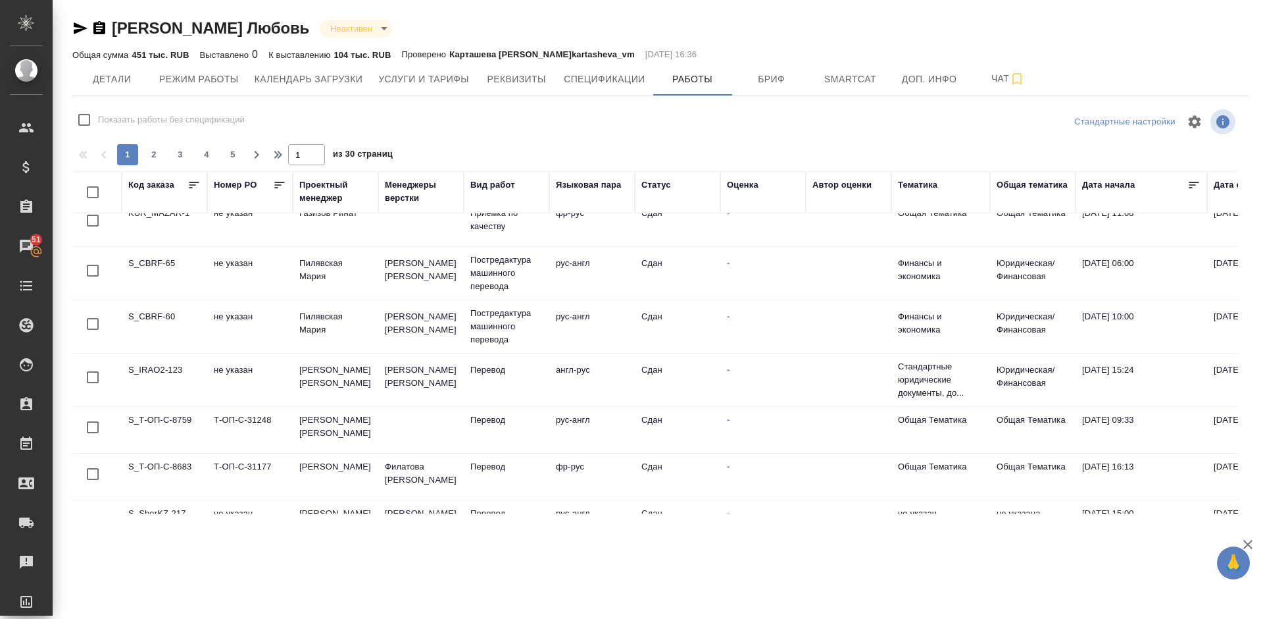
scroll to position [39, 0]
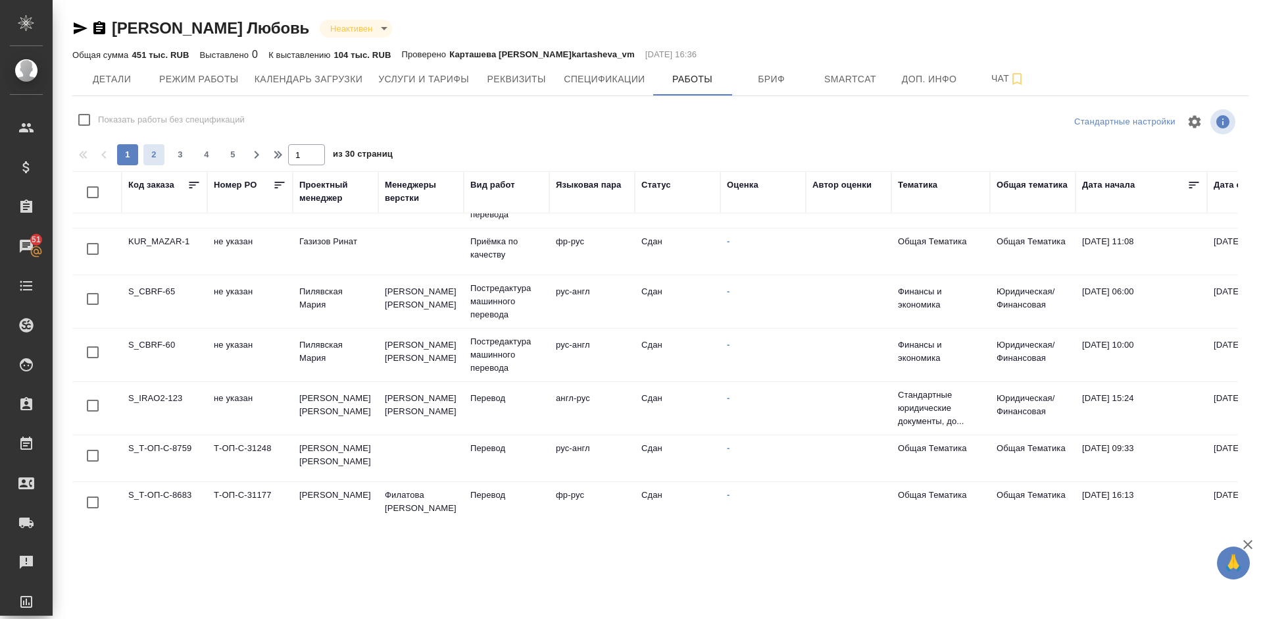
click at [149, 157] on span "2" at bounding box center [153, 154] width 21 height 13
type input "2"
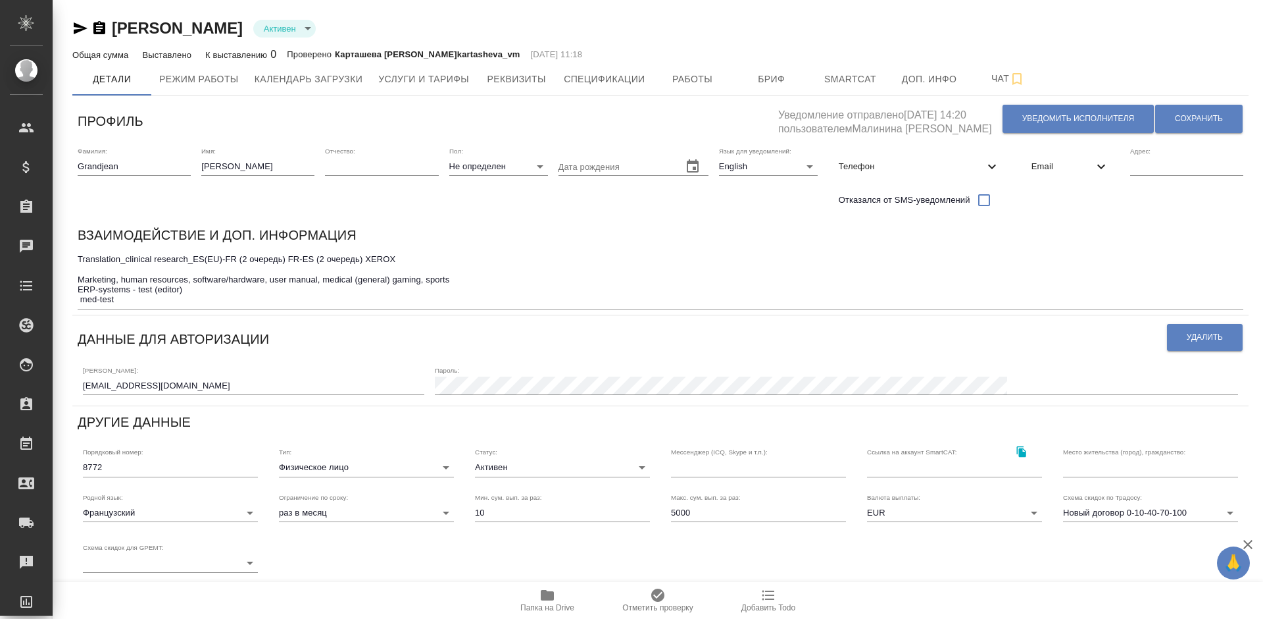
type input "SmartCATTrados 2011"
click at [681, 72] on span "Работы" at bounding box center [692, 79] width 63 height 16
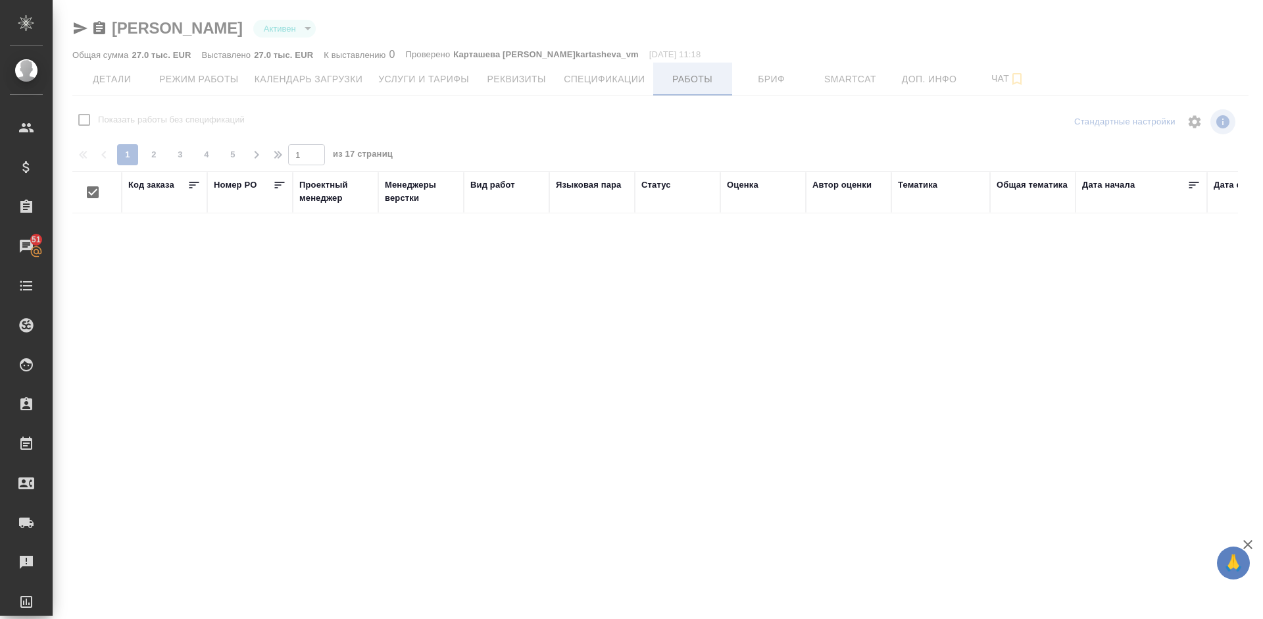
checkbox input "false"
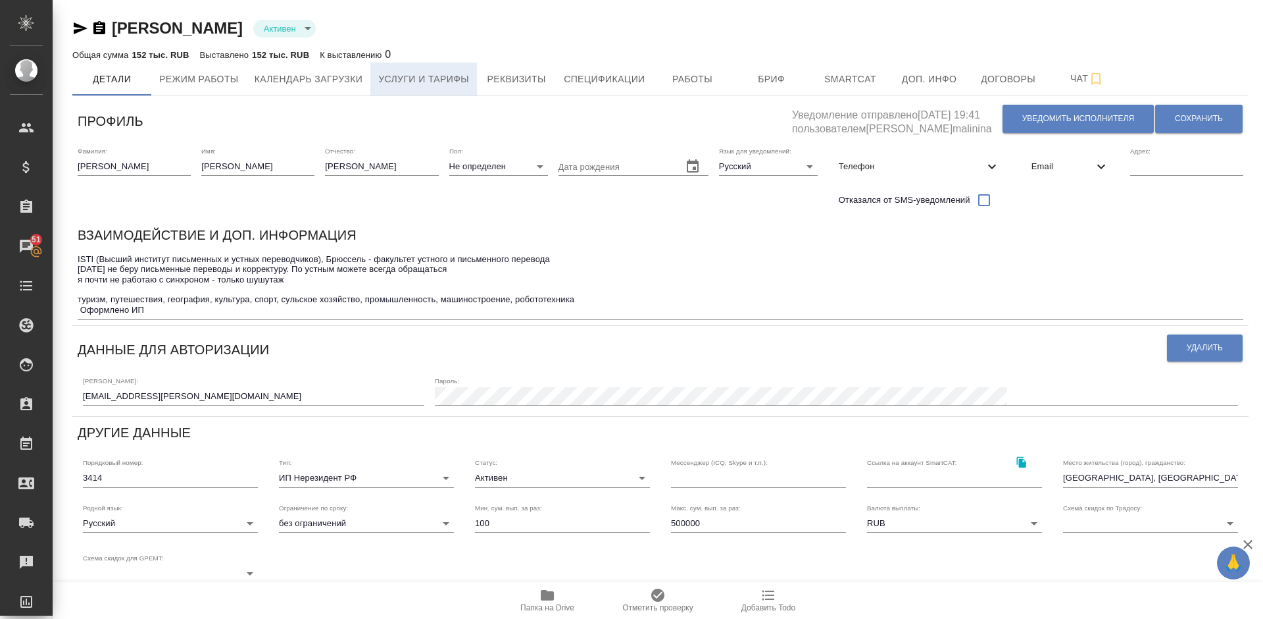
click at [433, 89] on button "Услуги и тарифы" at bounding box center [423, 79] width 107 height 33
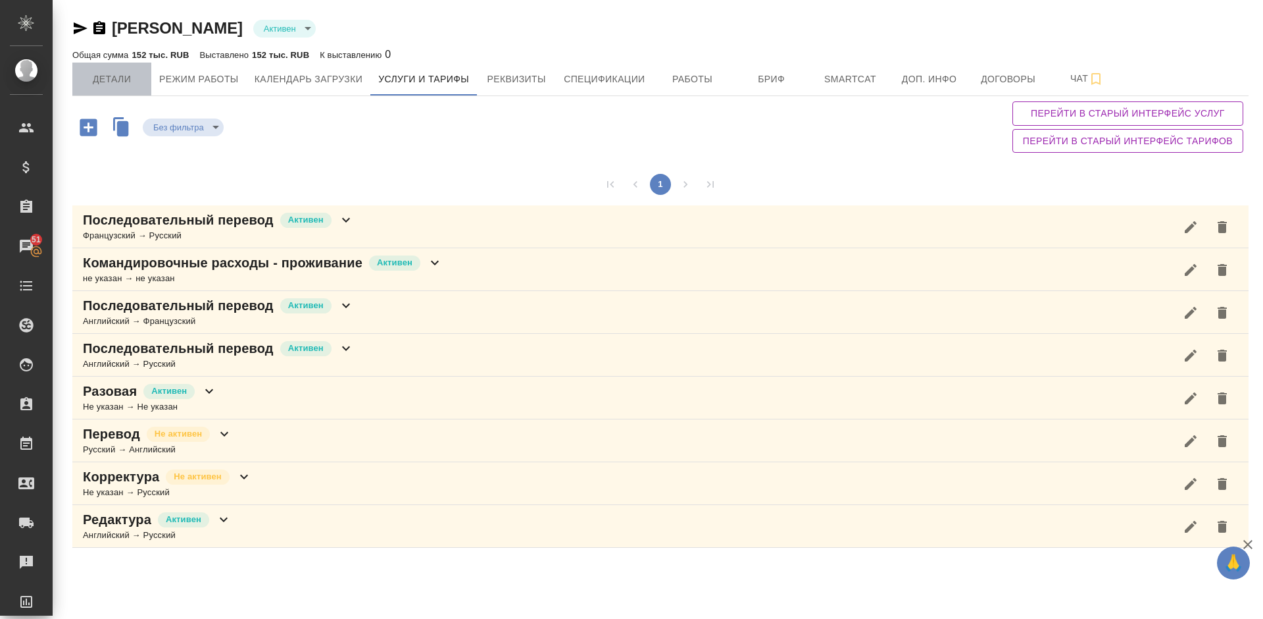
click at [124, 82] on span "Детали" at bounding box center [111, 79] width 63 height 16
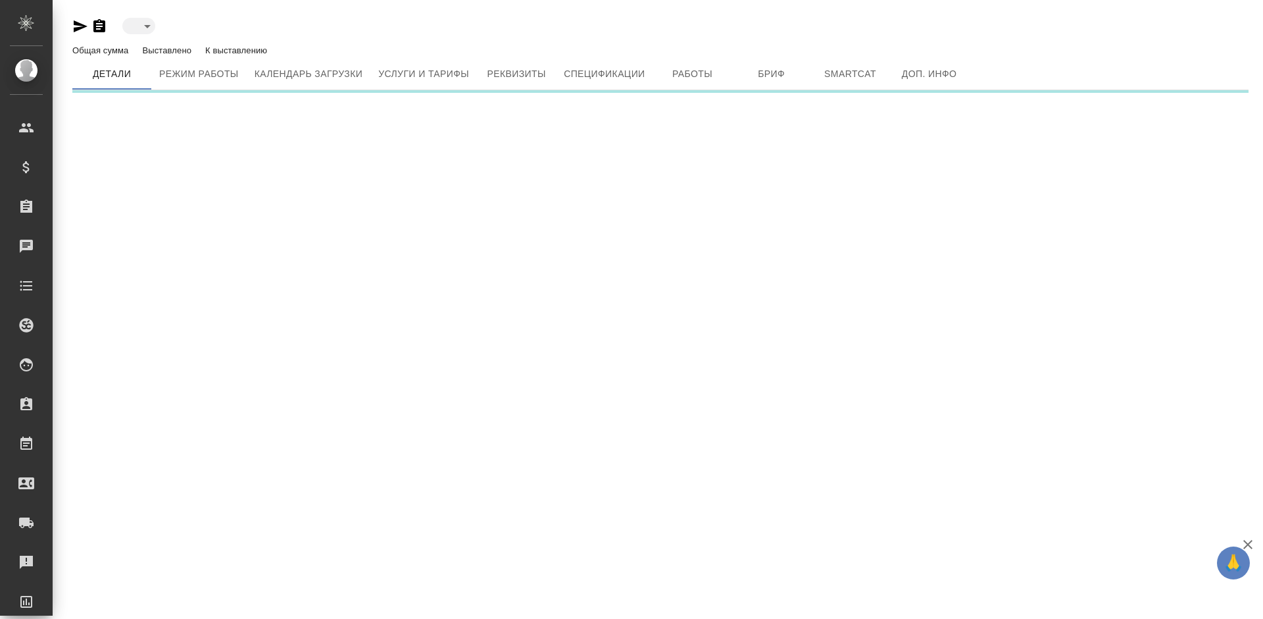
type input "active"
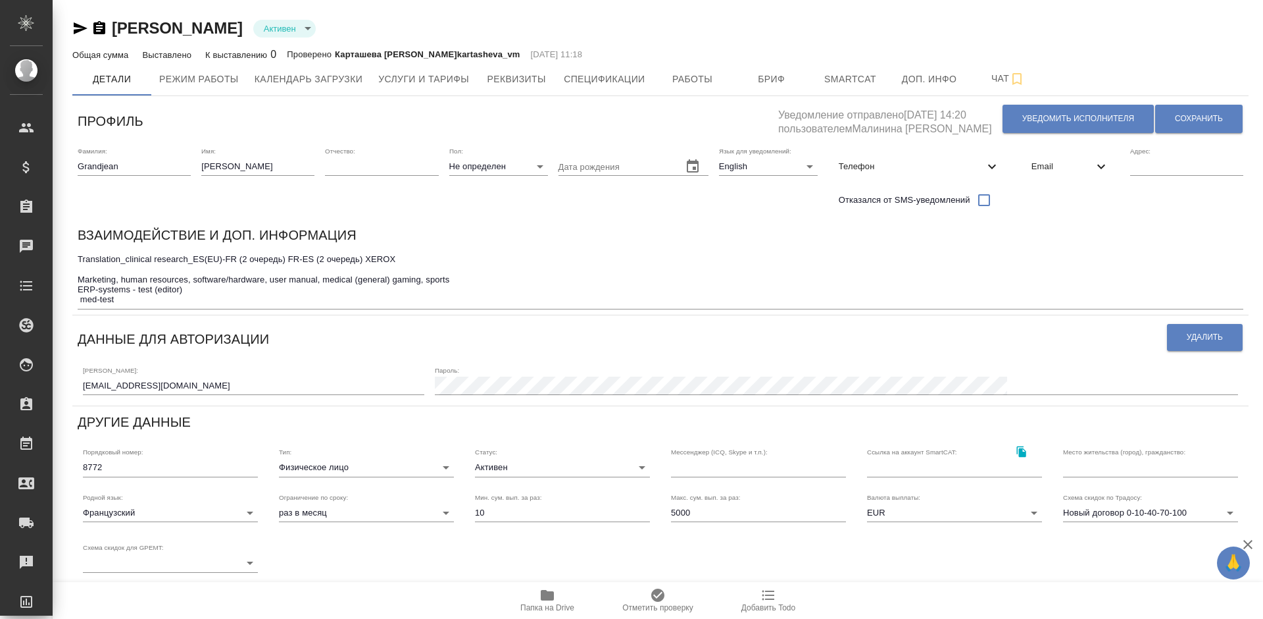
type input "SmartCATTrados 2011"
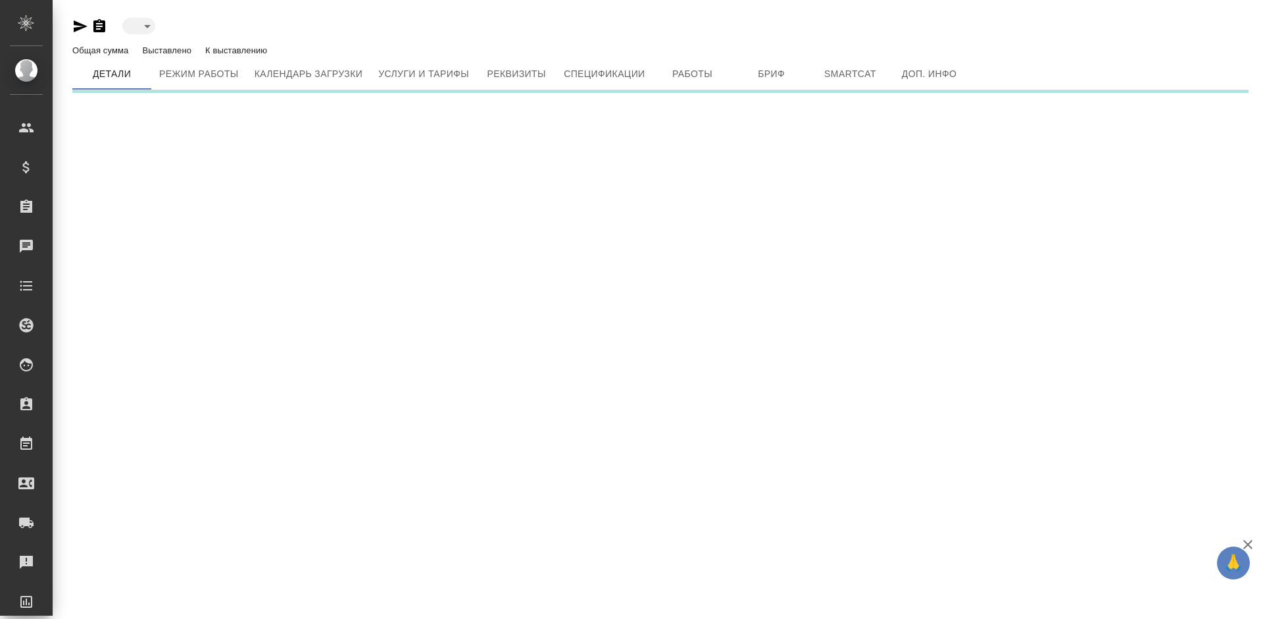
type input "active"
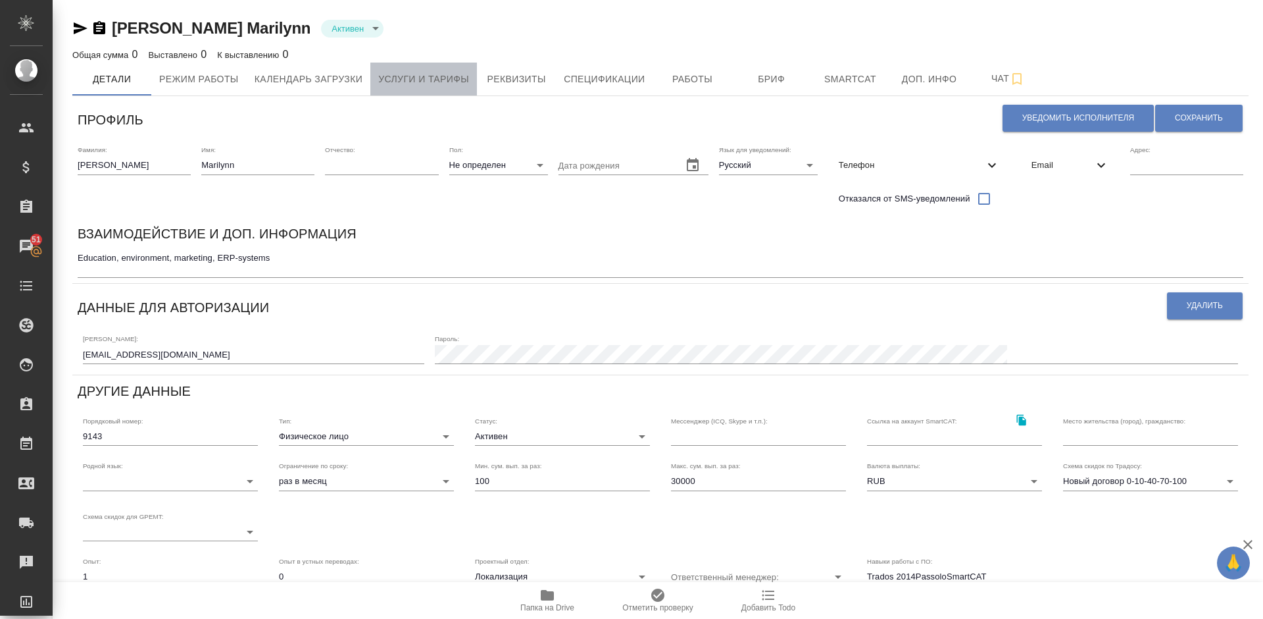
click at [436, 77] on span "Услуги и тарифы" at bounding box center [423, 79] width 91 height 16
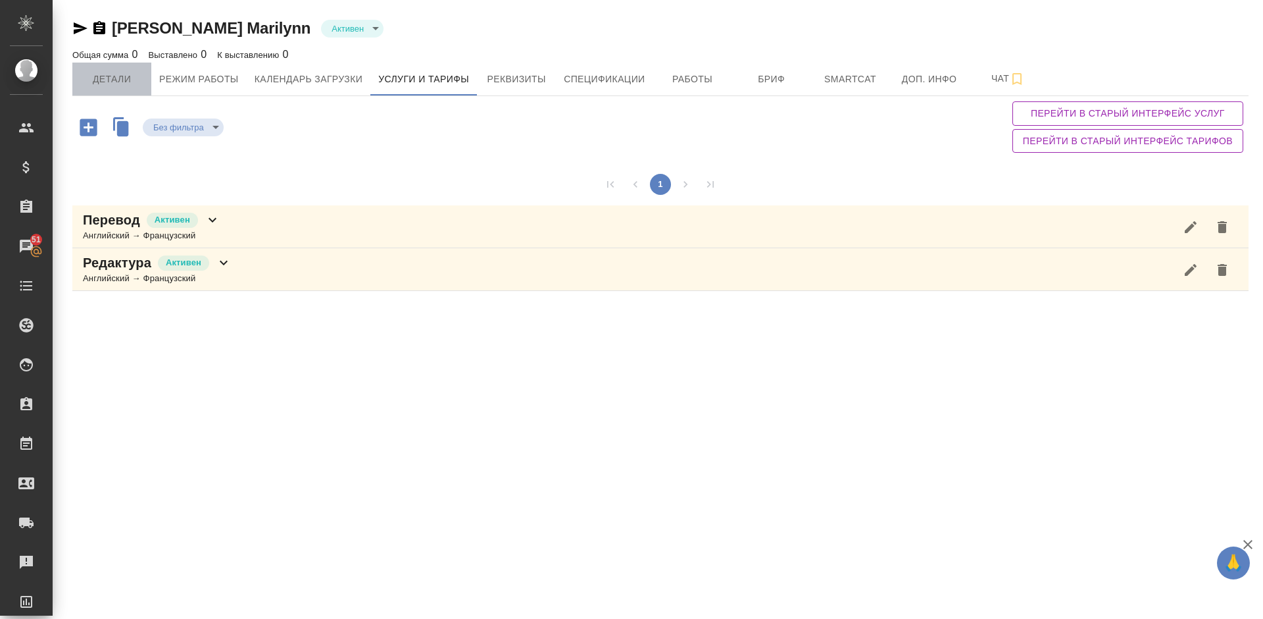
click at [128, 84] on span "Детали" at bounding box center [111, 79] width 63 height 16
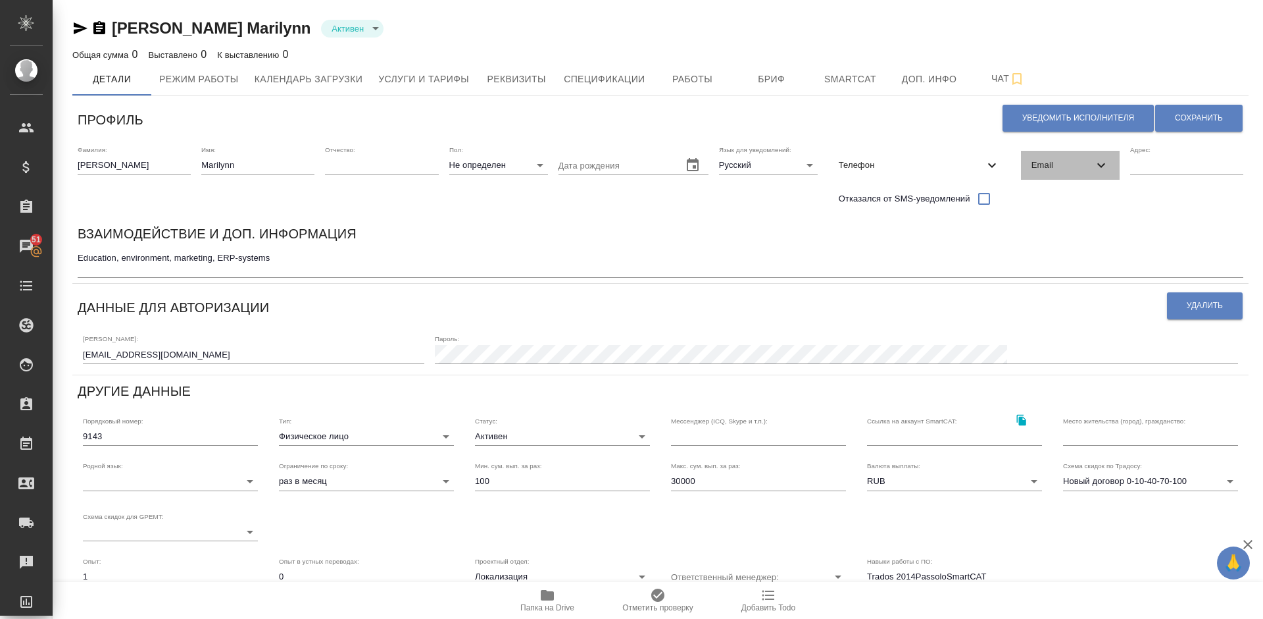
click at [1058, 165] on span "Email" at bounding box center [1063, 165] width 62 height 13
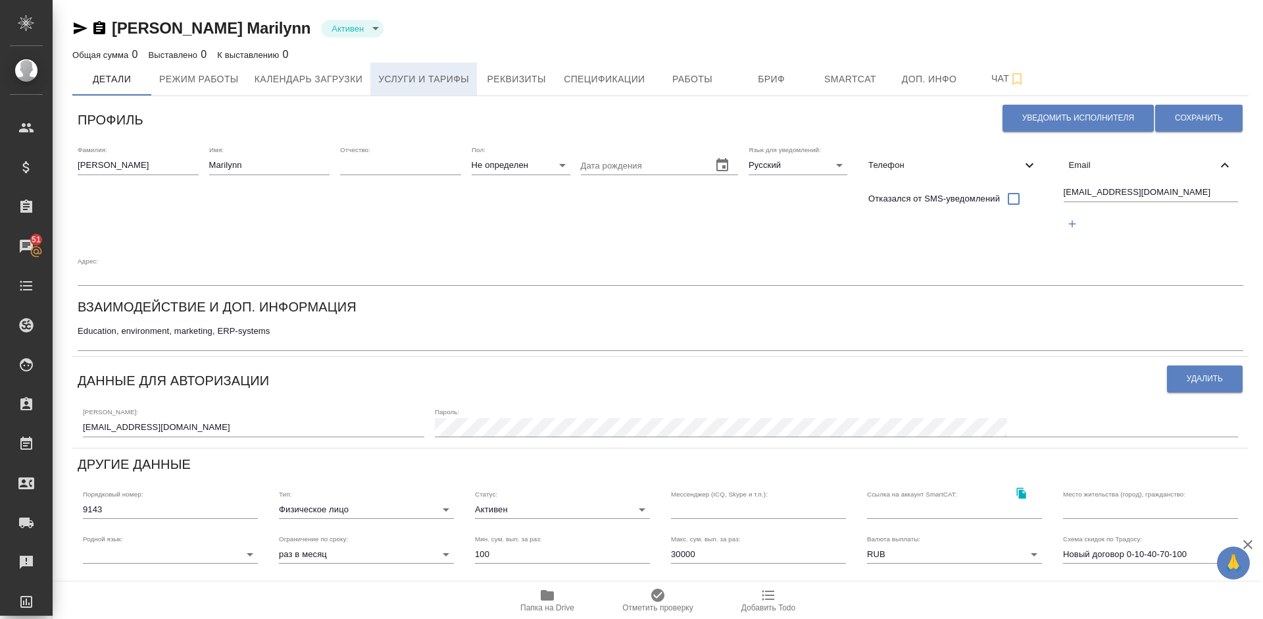
click at [444, 78] on span "Услуги и тарифы" at bounding box center [423, 79] width 91 height 16
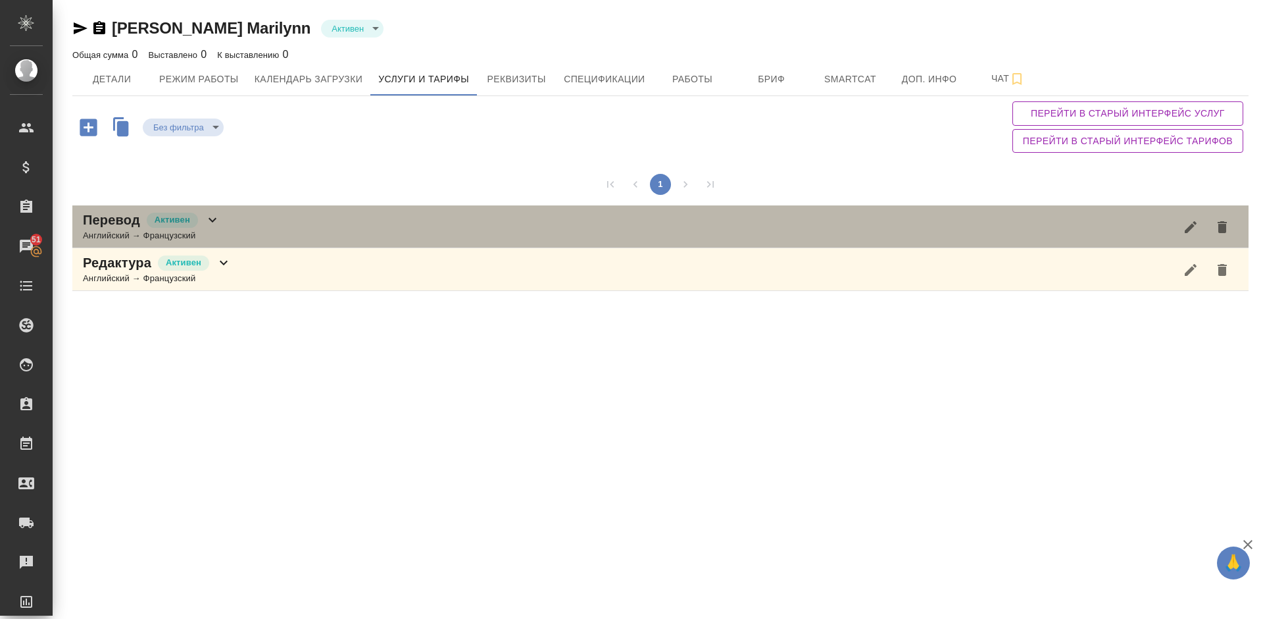
click at [251, 224] on div "Перевод [PERSON_NAME] → Французский" at bounding box center [660, 226] width 1177 height 43
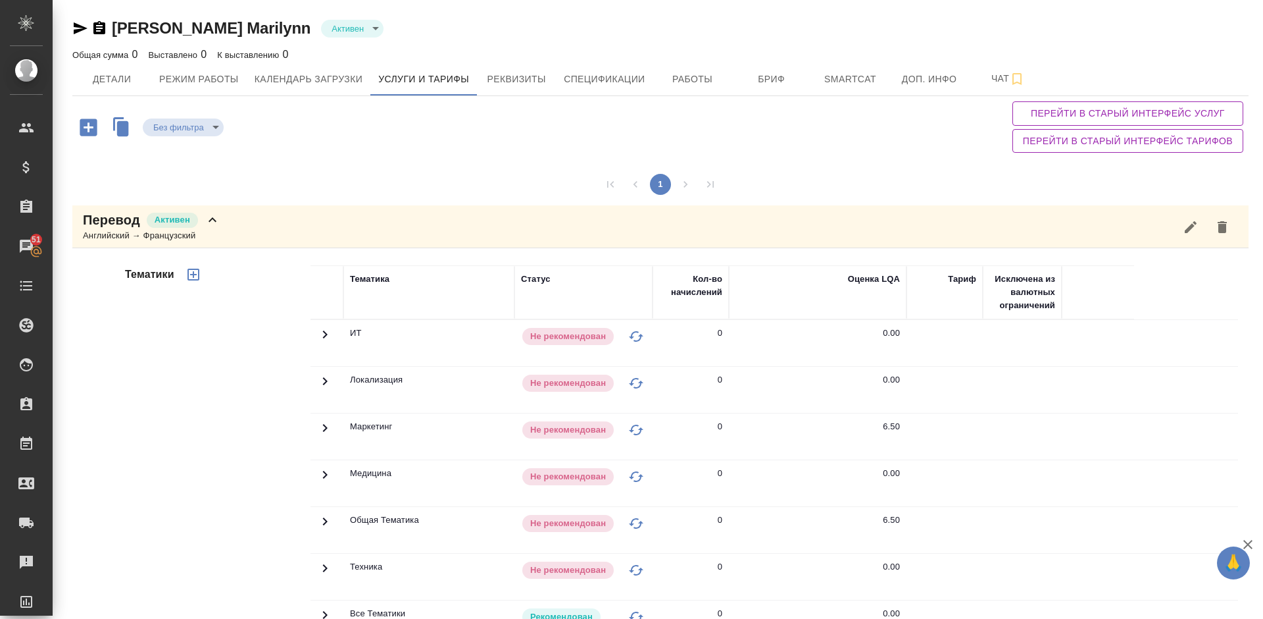
click at [224, 383] on div "Тематики" at bounding box center [216, 476] width 188 height 440
click at [243, 234] on div "Перевод [PERSON_NAME] → Французский" at bounding box center [660, 226] width 1177 height 43
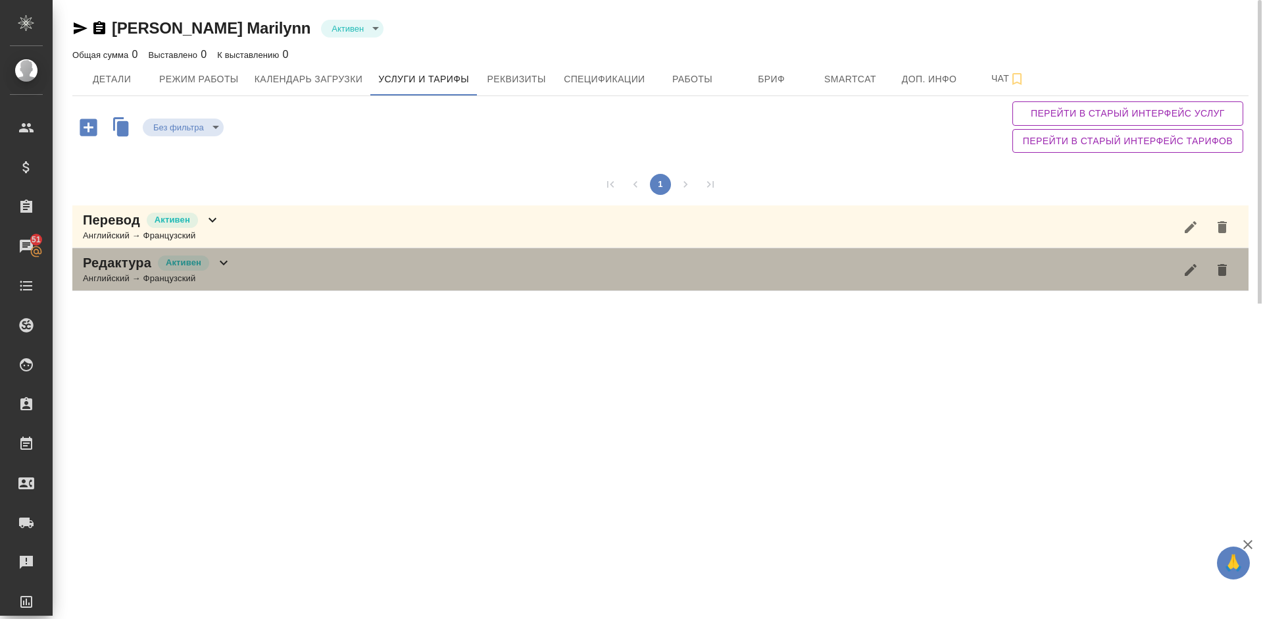
click at [244, 261] on div "Редактура [PERSON_NAME] → [DEMOGRAPHIC_DATA]" at bounding box center [660, 269] width 1177 height 43
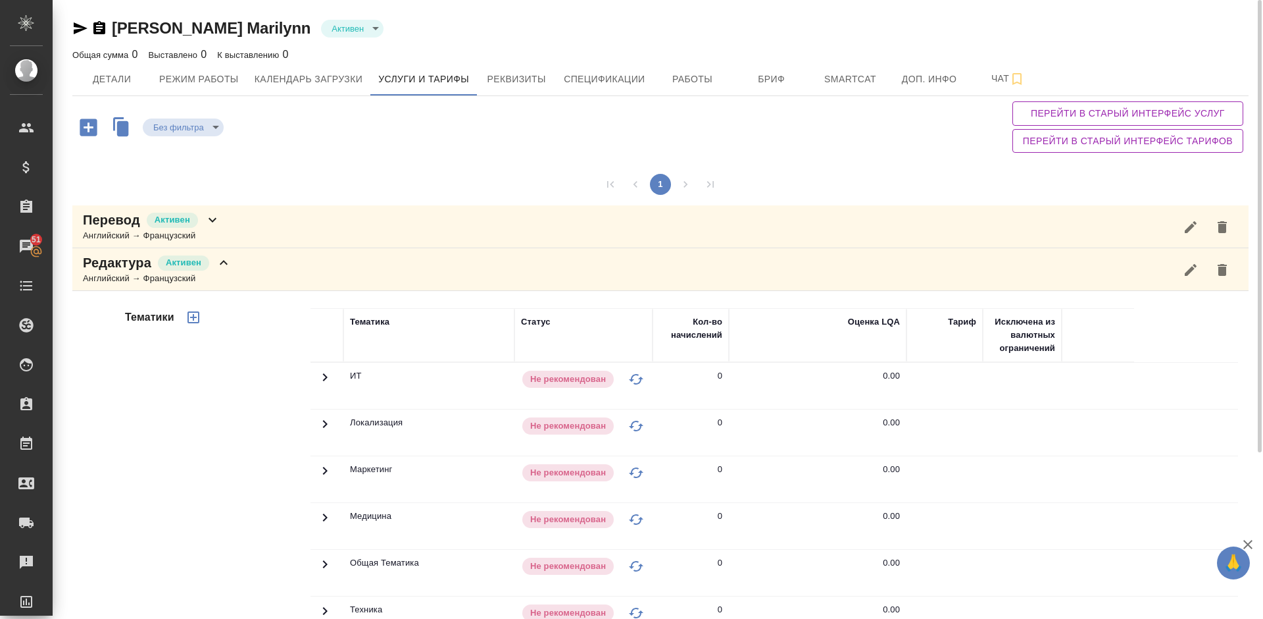
click at [164, 395] on div "Тематики" at bounding box center [216, 519] width 188 height 440
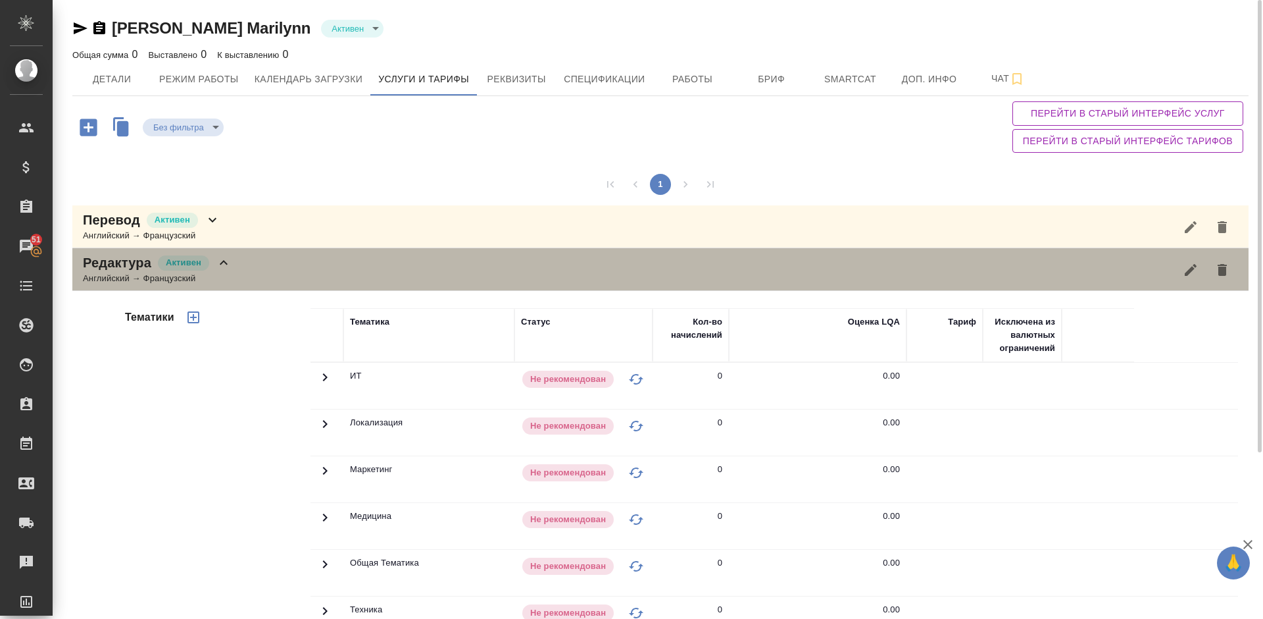
click at [239, 272] on div "Редактура [PERSON_NAME] → [DEMOGRAPHIC_DATA]" at bounding box center [660, 269] width 1177 height 43
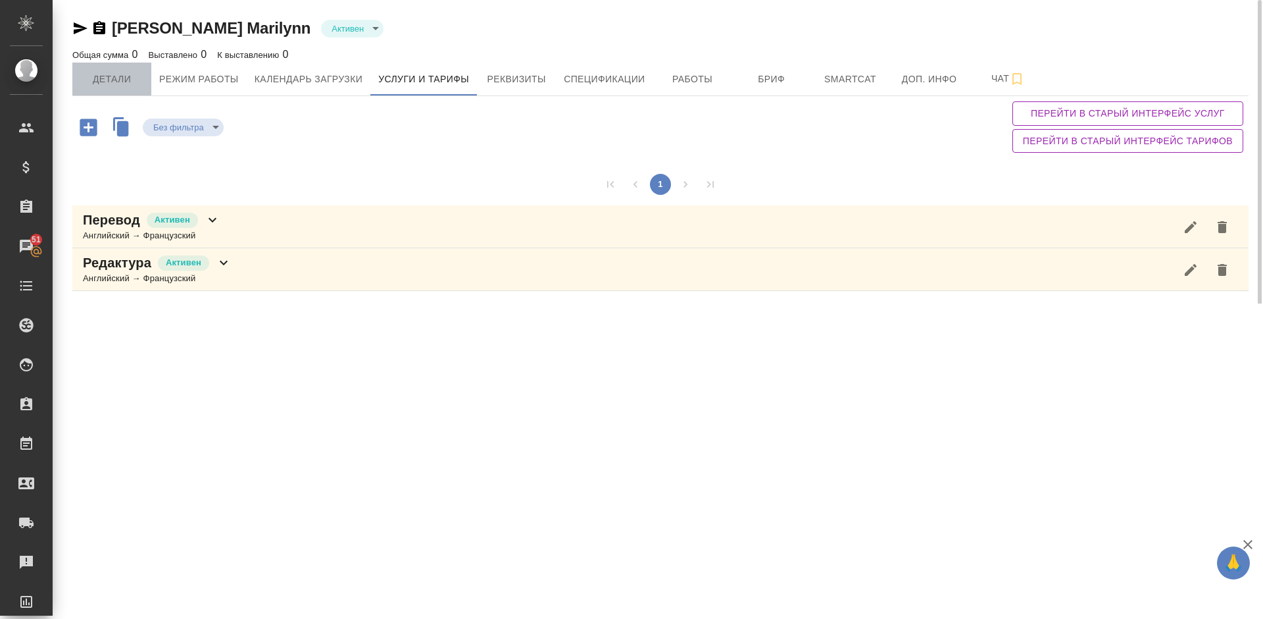
click at [108, 80] on span "Детали" at bounding box center [111, 79] width 63 height 16
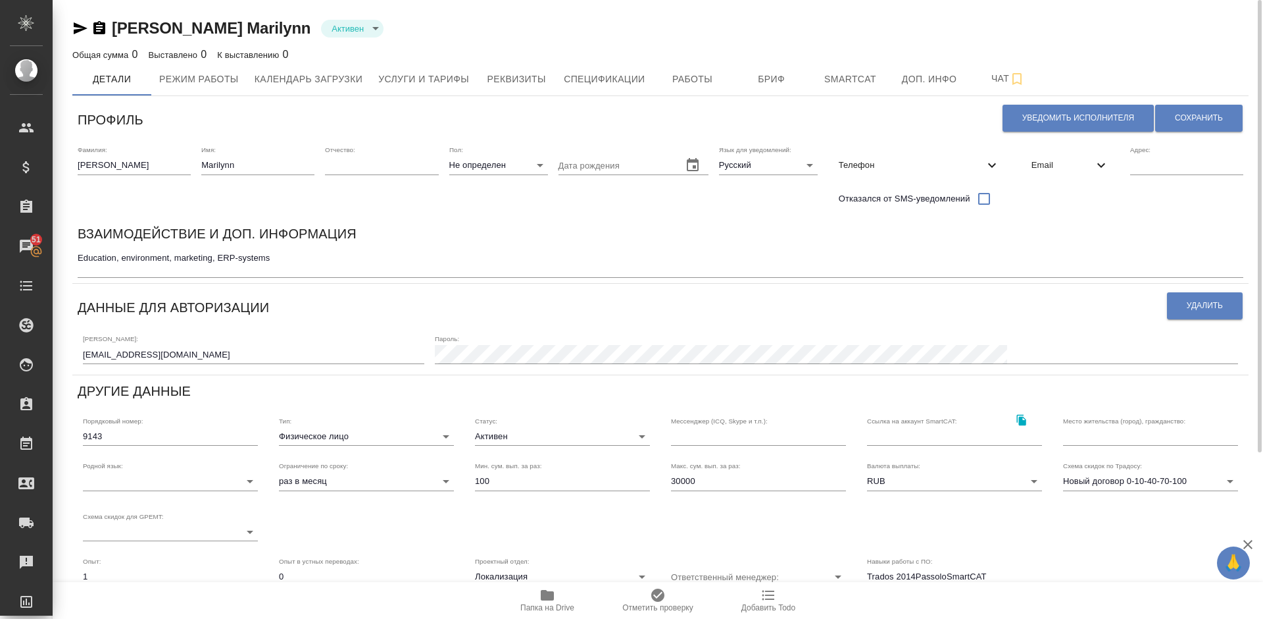
click at [1084, 159] on span "Email" at bounding box center [1063, 165] width 62 height 13
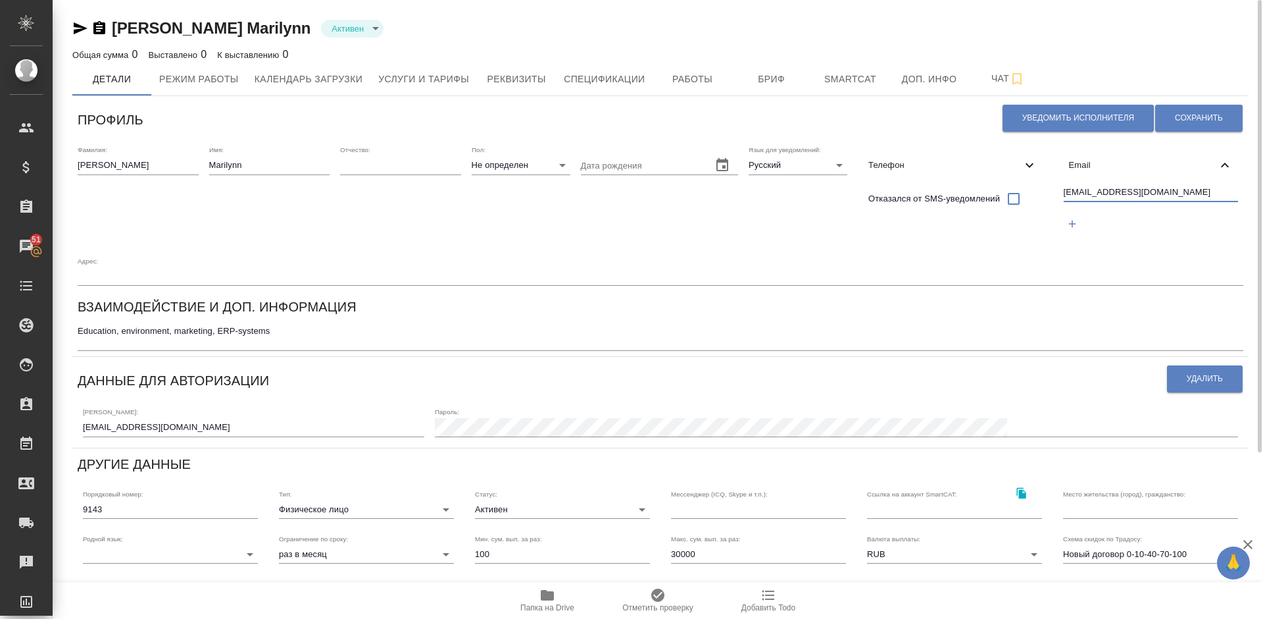
drag, startPoint x: 1193, startPoint y: 188, endPoint x: 1065, endPoint y: 191, distance: 128.4
click at [1065, 191] on input "[EMAIL_ADDRESS][DOMAIN_NAME]" at bounding box center [1151, 193] width 175 height 16
